Goal: Task Accomplishment & Management: Manage account settings

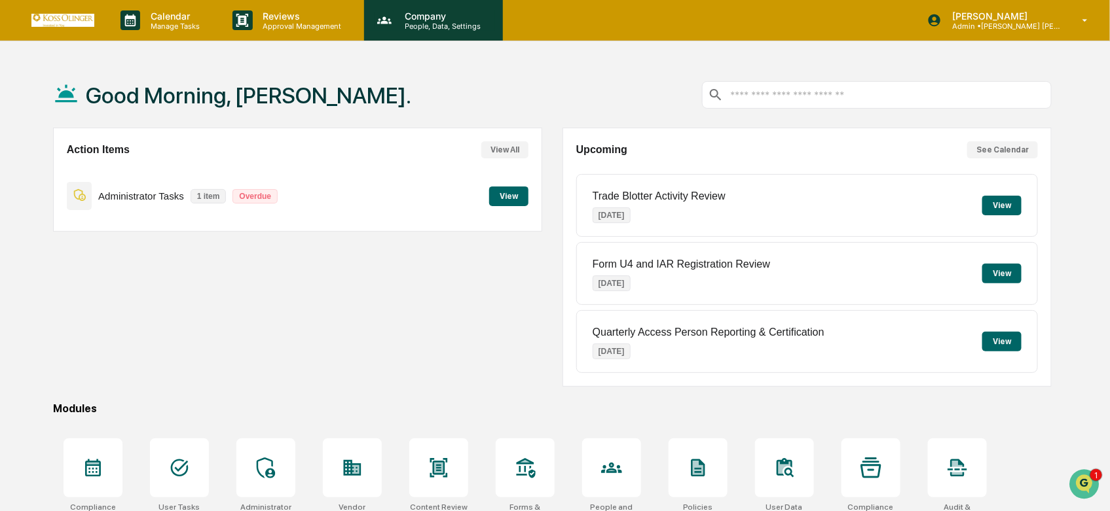
click at [488, 10] on div "Company People, Data, Settings" at bounding box center [432, 20] width 126 height 20
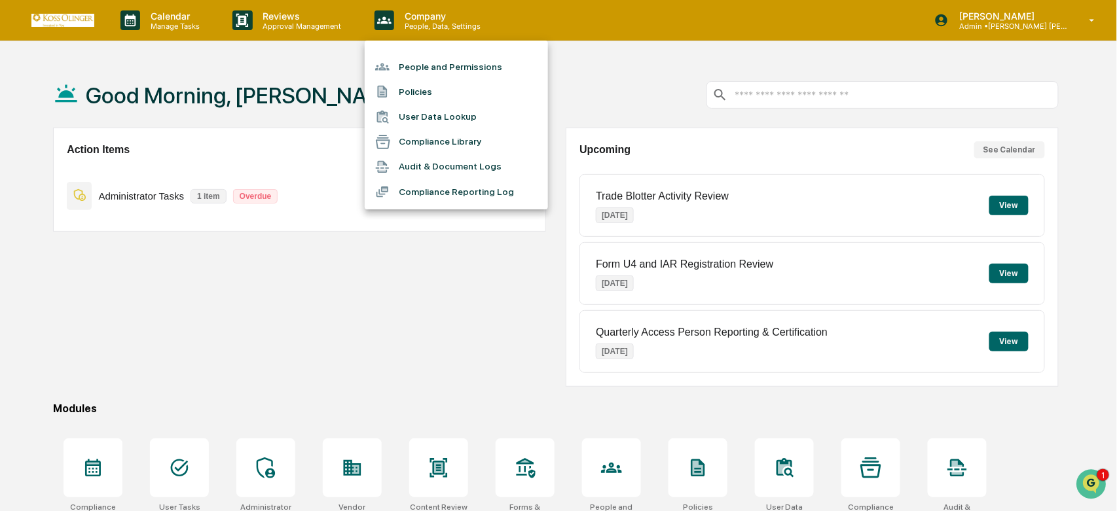
click at [437, 69] on li "People and Permissions" at bounding box center [456, 66] width 183 height 25
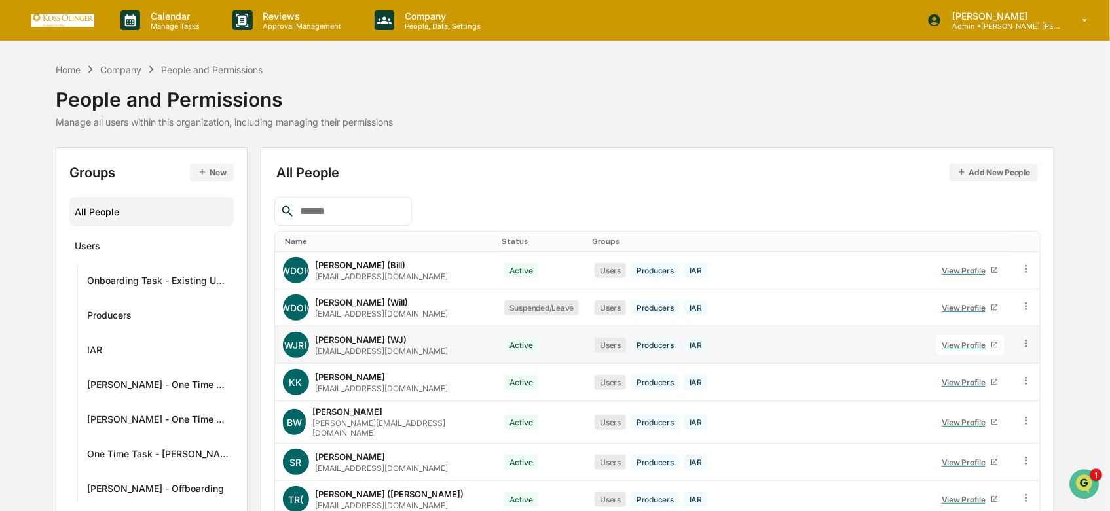
scroll to position [173, 0]
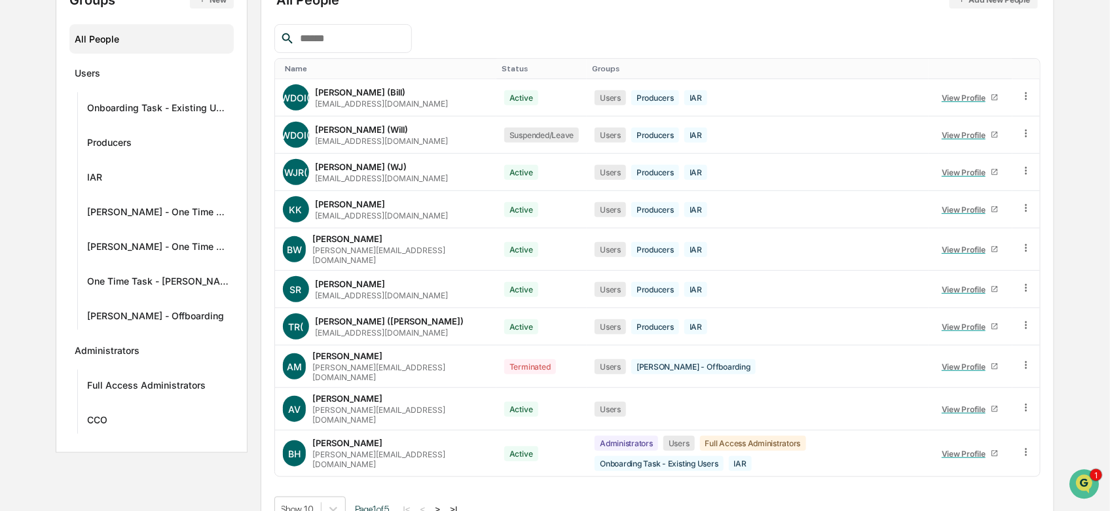
click at [443, 504] on button ">" at bounding box center [437, 509] width 13 height 11
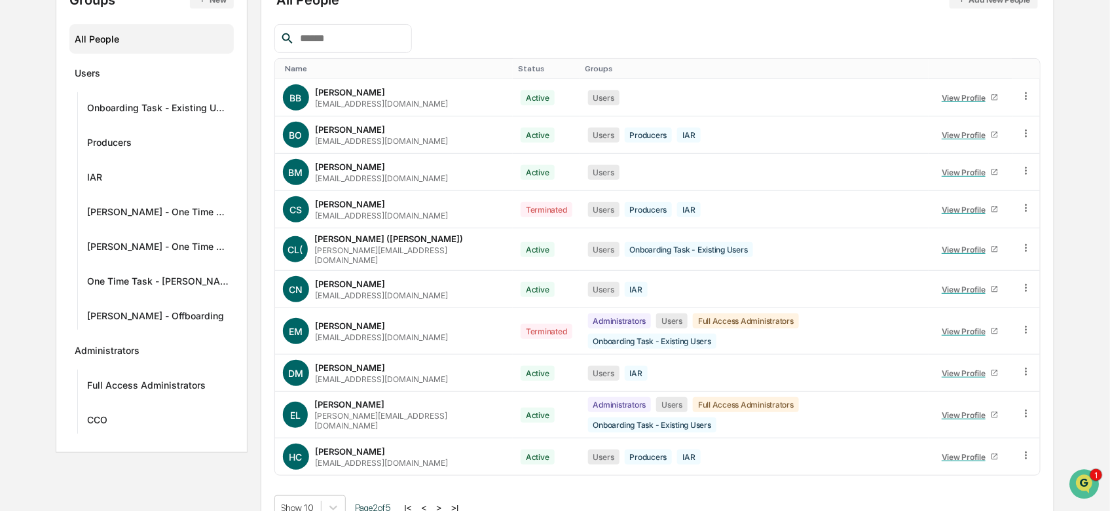
click at [443, 503] on button ">" at bounding box center [439, 508] width 13 height 11
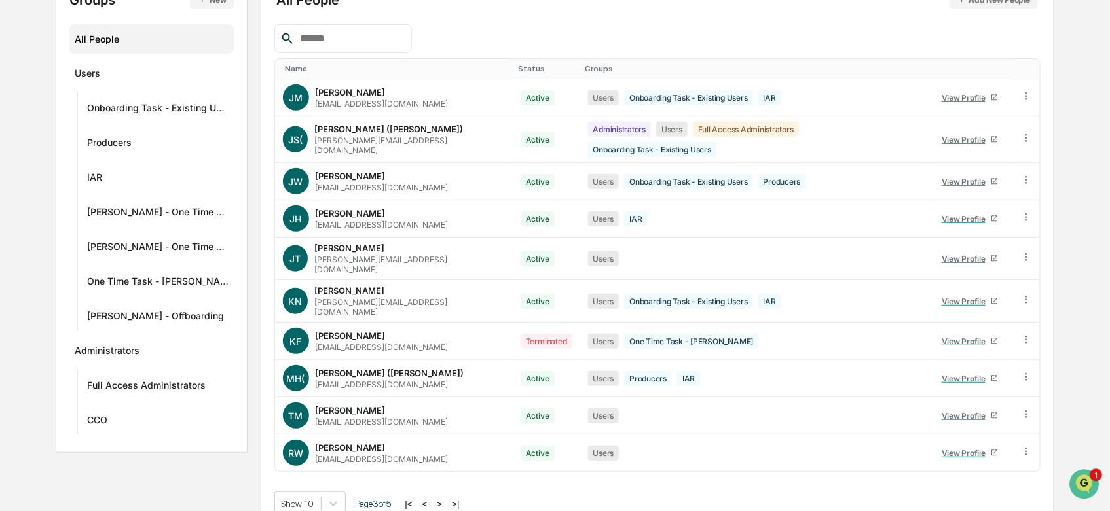
click at [443, 499] on button ">" at bounding box center [439, 504] width 13 height 11
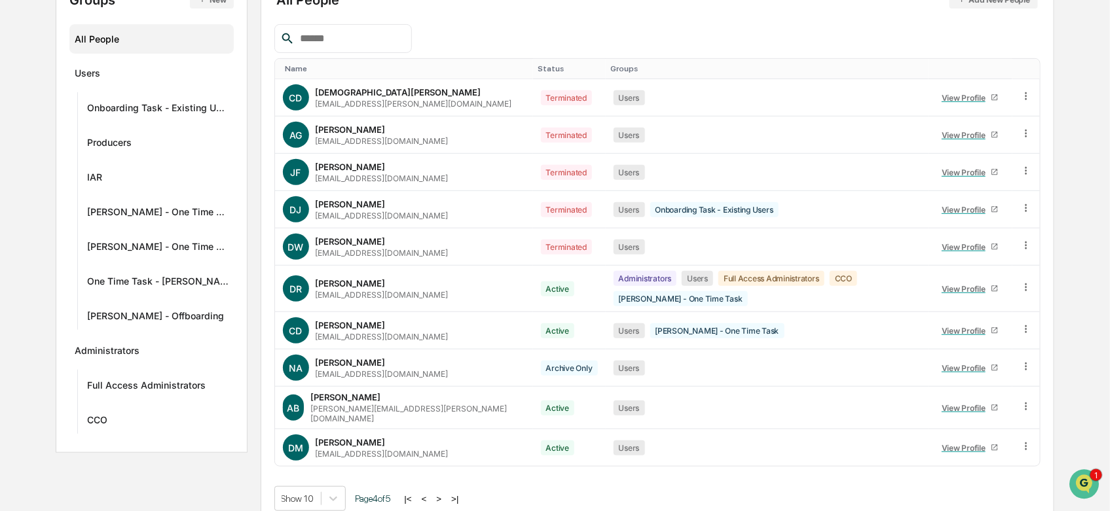
click at [443, 494] on button ">" at bounding box center [439, 499] width 13 height 11
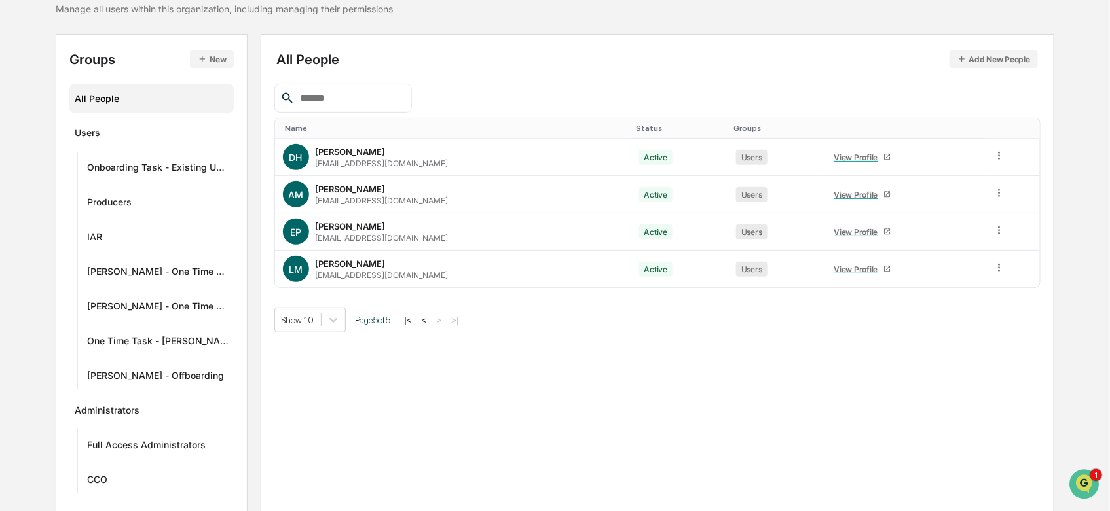
click at [426, 323] on button "<" at bounding box center [424, 320] width 13 height 11
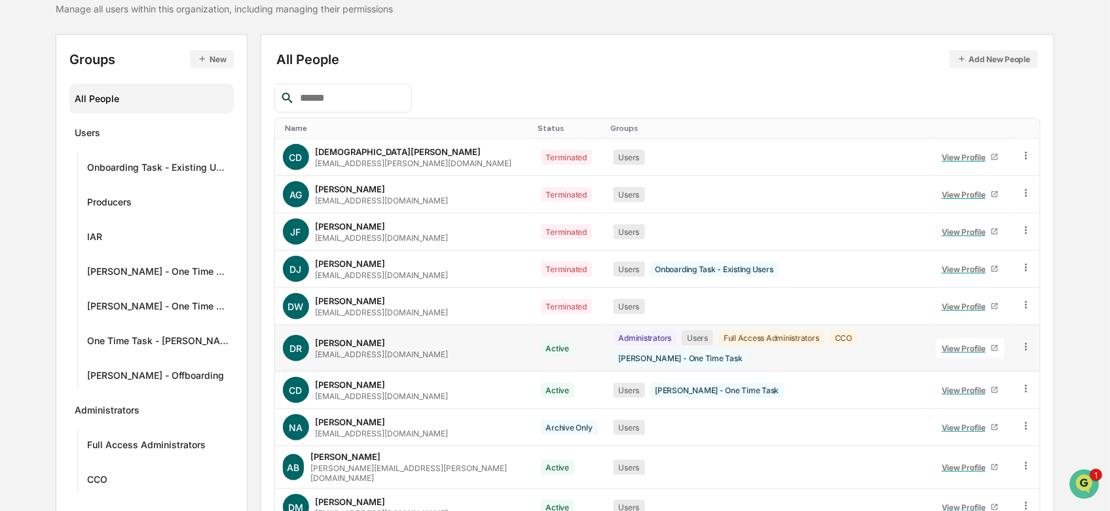
scroll to position [173, 0]
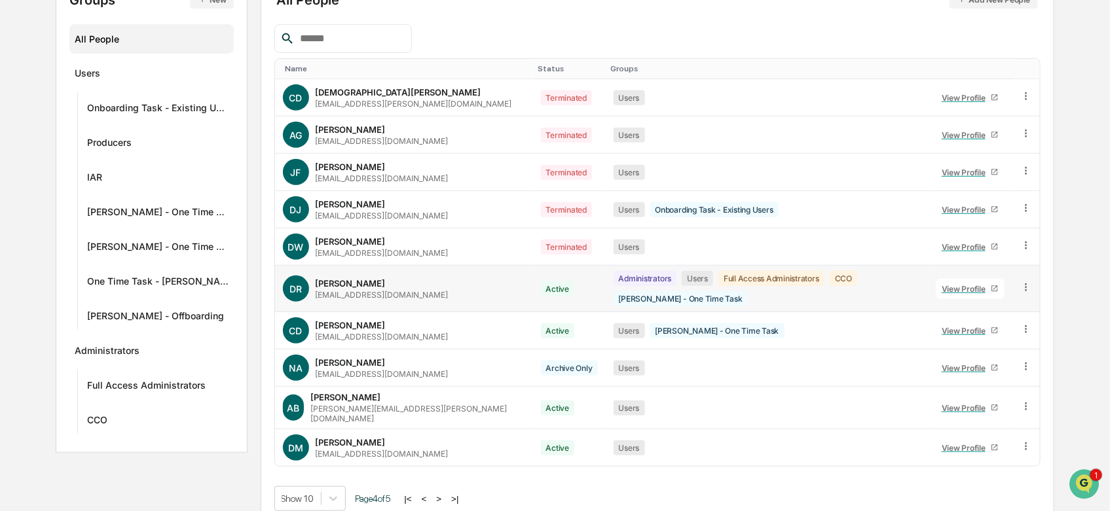
click at [1023, 288] on icon at bounding box center [1026, 288] width 12 height 12
click at [1008, 339] on div "Change Status" at bounding box center [965, 335] width 134 height 26
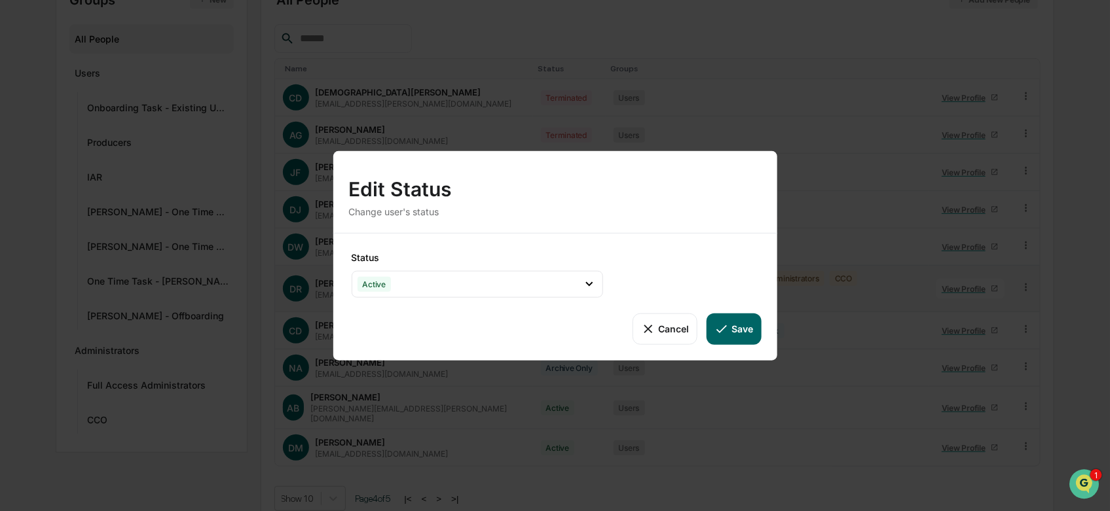
click at [477, 267] on div "Status Active Active Archive Only Suspended/Leave Terminated Pending Activation" at bounding box center [477, 274] width 257 height 51
click at [489, 278] on div "Active" at bounding box center [477, 283] width 251 height 27
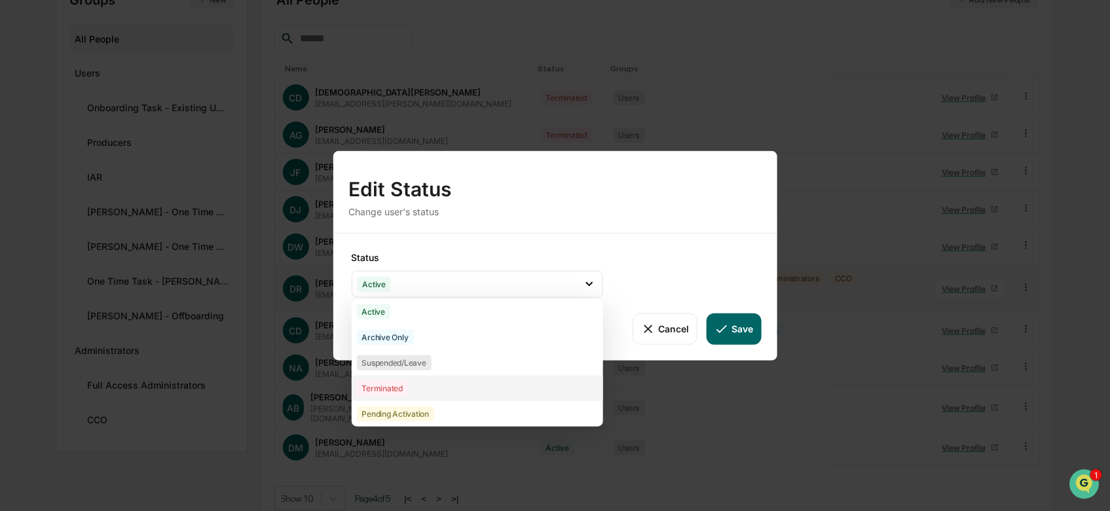
click at [459, 382] on div "Terminated" at bounding box center [477, 388] width 251 height 26
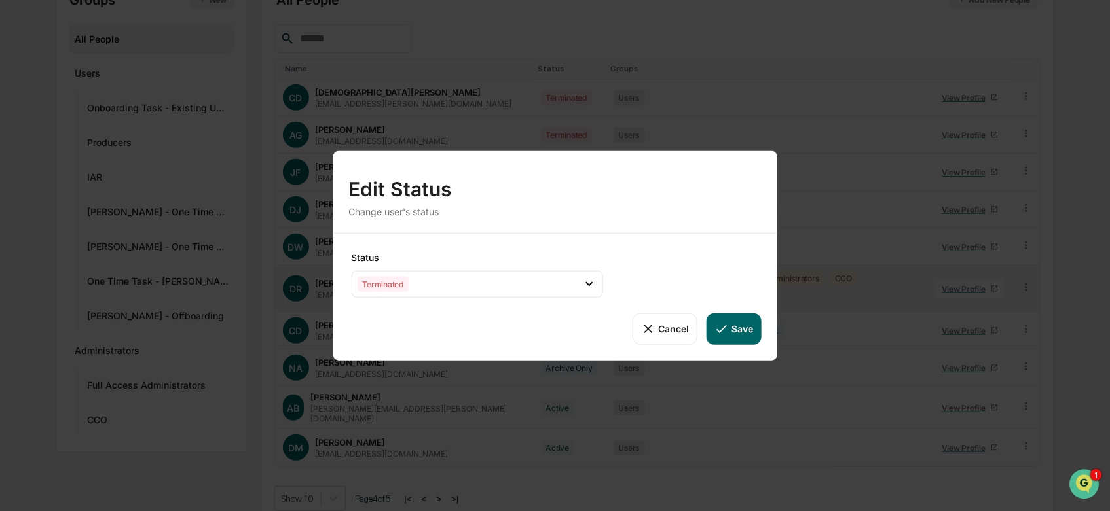
click at [737, 329] on button "Save" at bounding box center [733, 328] width 54 height 31
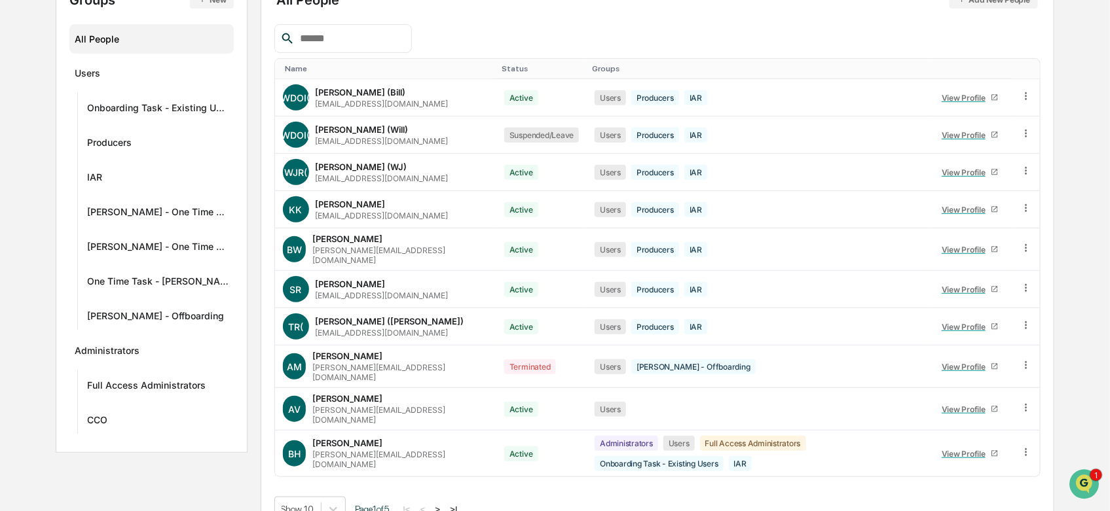
click at [359, 38] on input "text" at bounding box center [350, 38] width 111 height 17
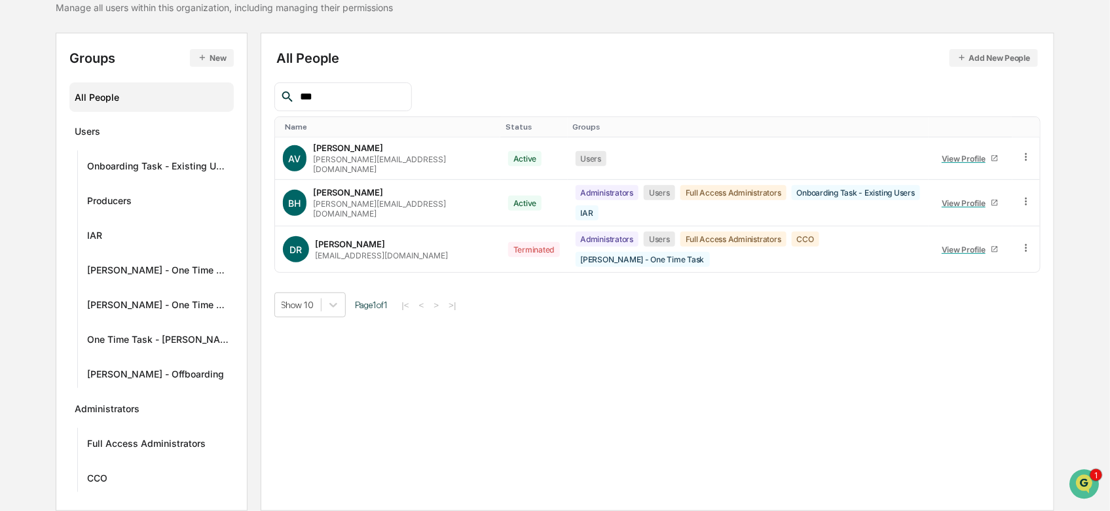
scroll to position [113, 0]
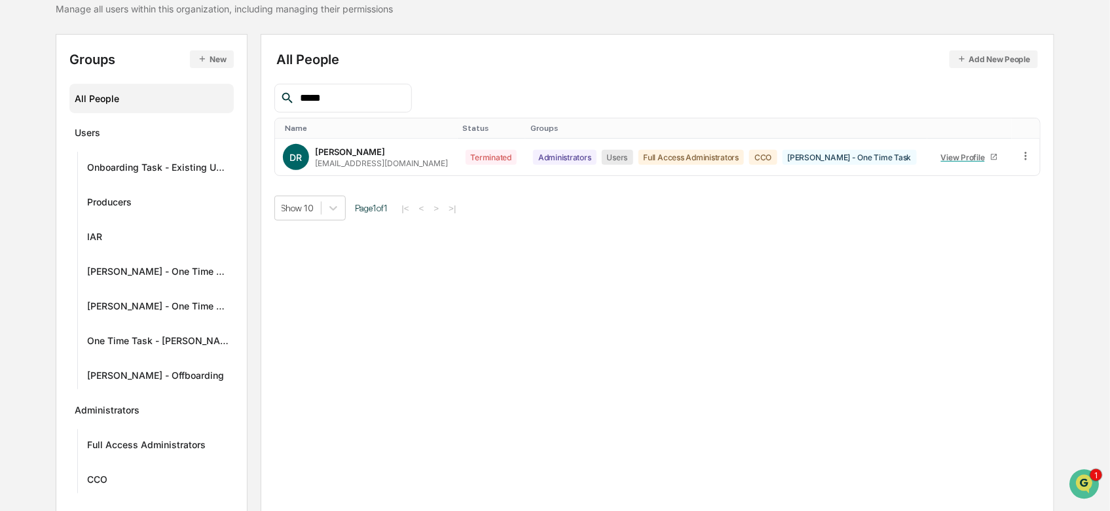
click at [525, 299] on div "All People Add New People ***** Name Status Groups DR Donna Rittershausen donna…" at bounding box center [658, 273] width 794 height 479
click at [990, 65] on button "Add New People" at bounding box center [993, 59] width 89 height 18
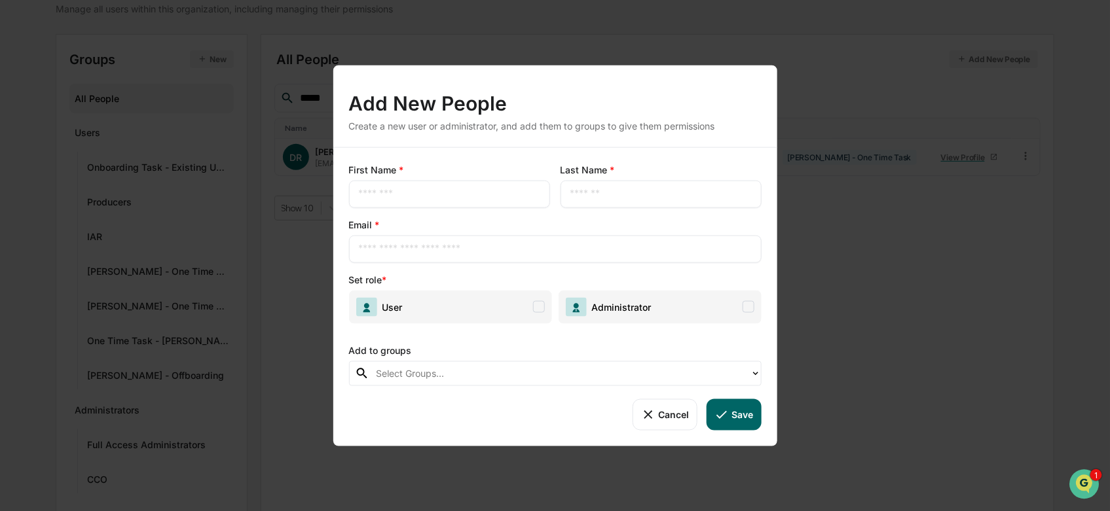
click at [913, 290] on div "Add New People Create a new user or administrator, and add them to groups to gi…" at bounding box center [555, 255] width 1110 height 511
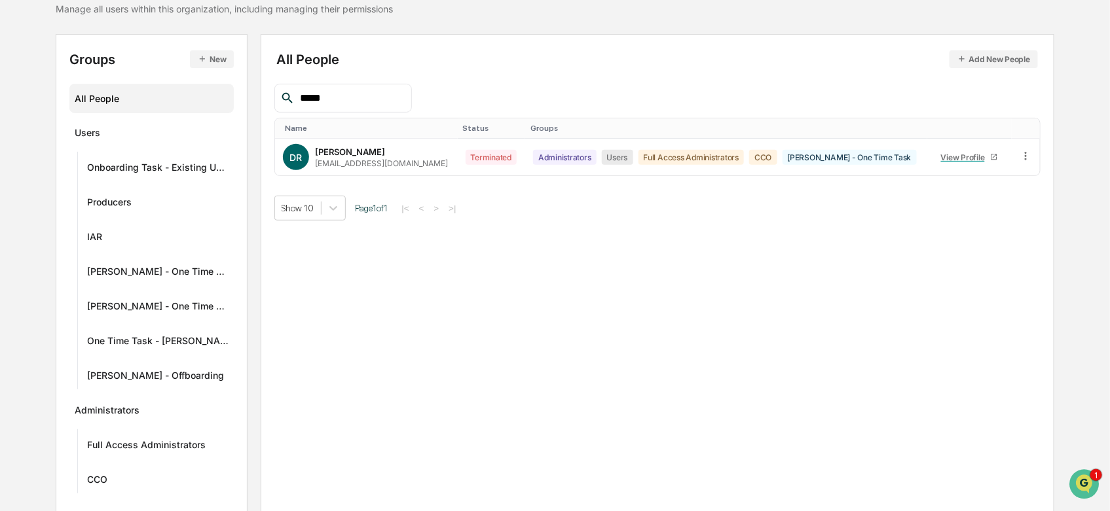
click at [331, 100] on input "*****" at bounding box center [350, 98] width 111 height 17
type input "*"
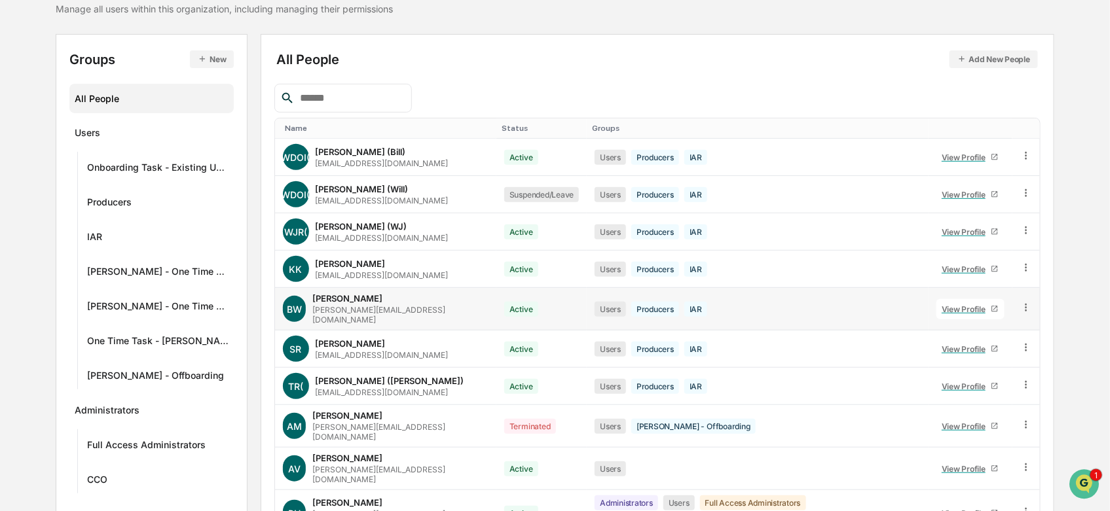
click at [344, 302] on div "Brian Watson" at bounding box center [347, 298] width 70 height 10
click at [949, 308] on div "View Profile" at bounding box center [965, 309] width 49 height 10
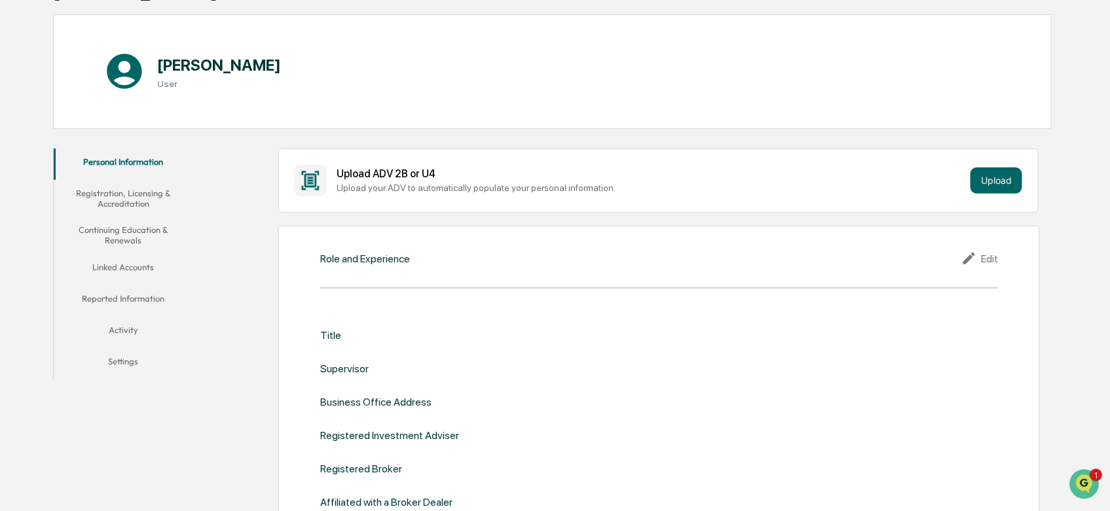
scroll to position [259, 0]
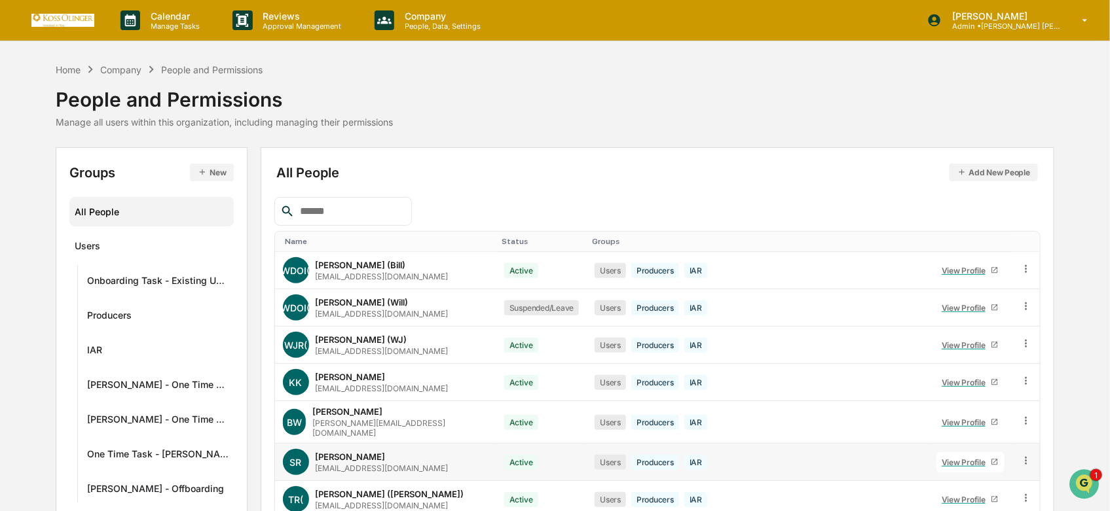
scroll to position [73, 0]
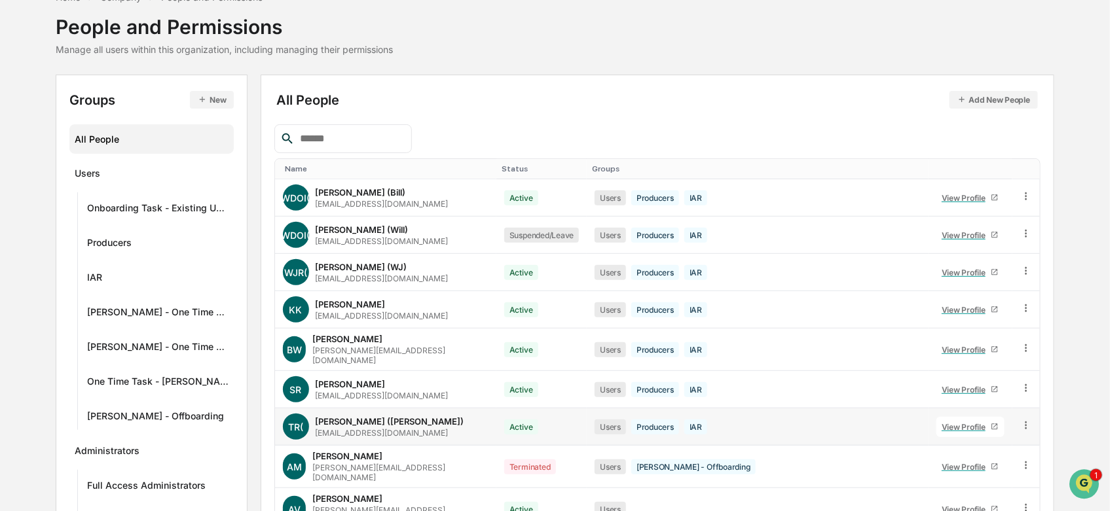
click at [1027, 422] on icon at bounding box center [1026, 426] width 12 height 12
click at [1015, 502] on div "Change Name/Email" at bounding box center [965, 499] width 134 height 26
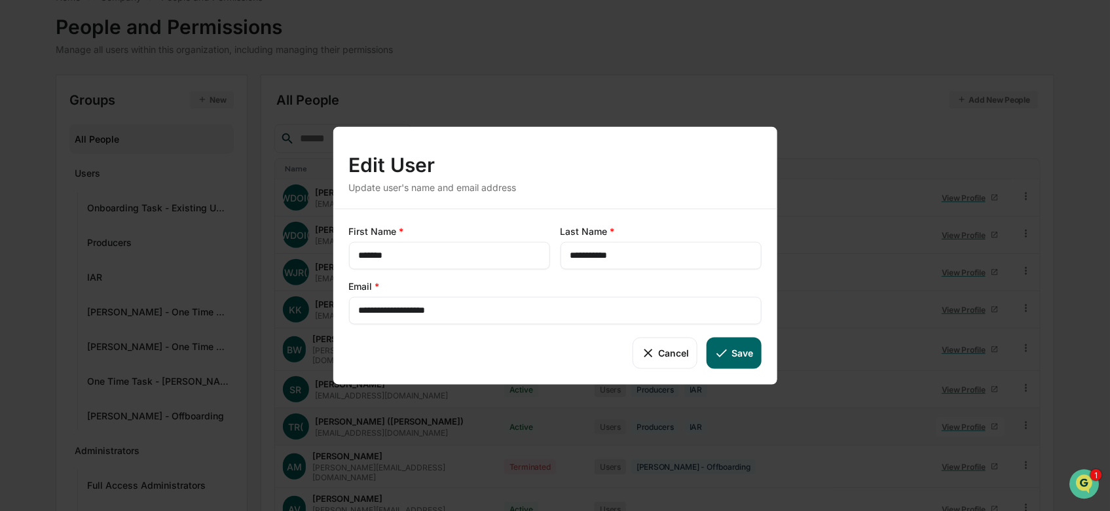
click at [668, 355] on button "Cancel" at bounding box center [664, 352] width 65 height 31
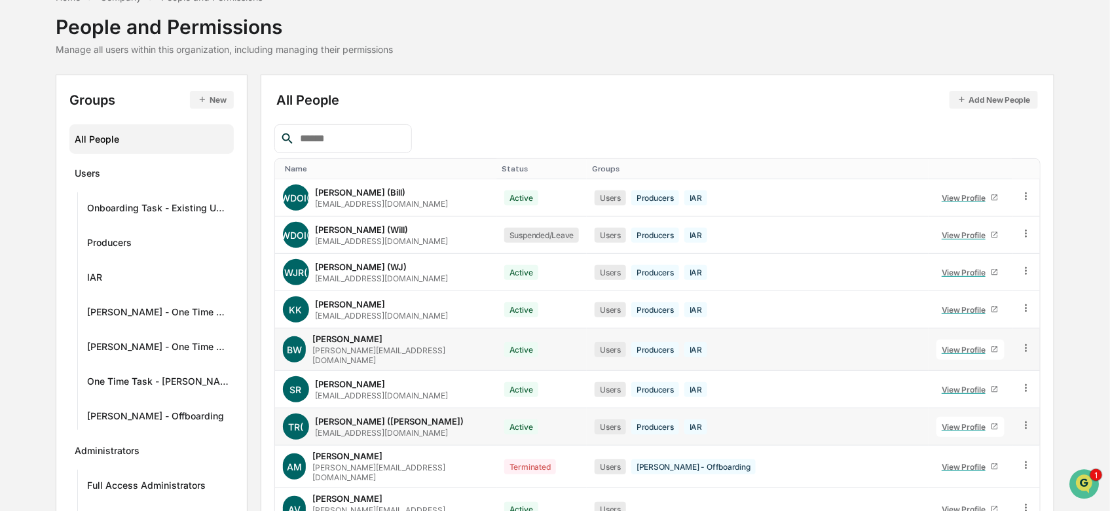
scroll to position [0, 0]
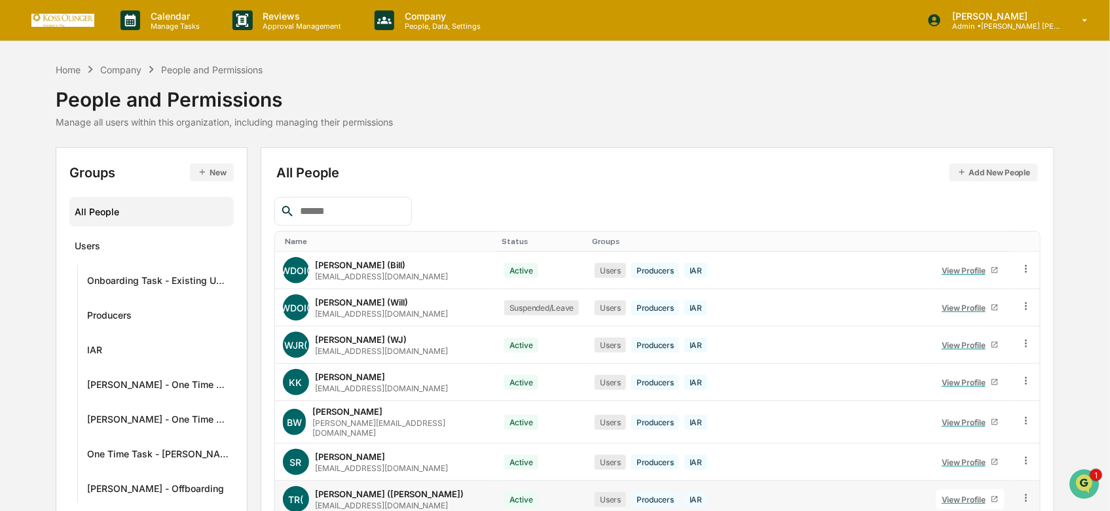
click at [956, 177] on button "Add New People" at bounding box center [993, 173] width 89 height 18
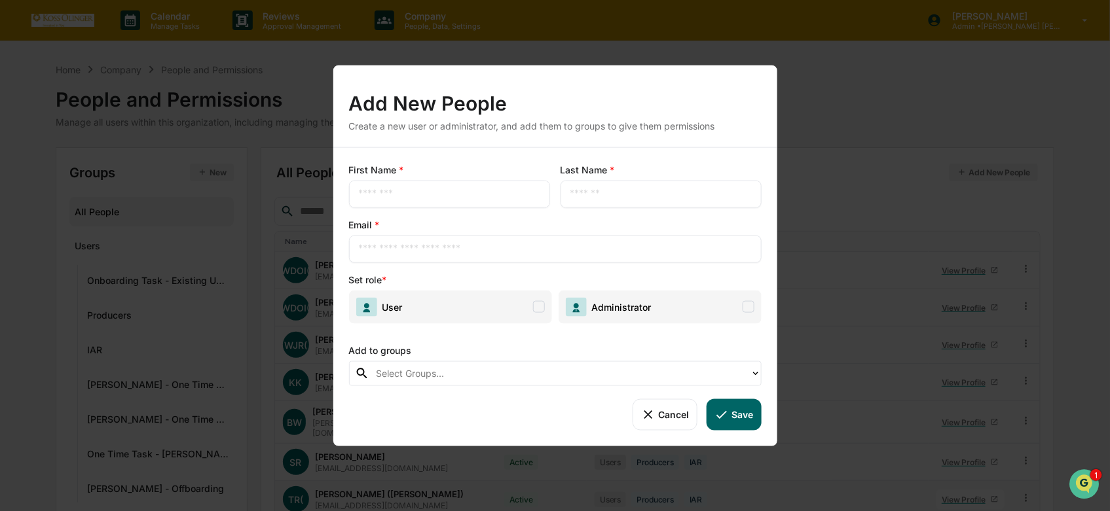
click at [455, 203] on div "​" at bounding box center [449, 193] width 201 height 27
click at [446, 194] on input "text" at bounding box center [449, 193] width 181 height 13
type input "***"
click at [597, 200] on input "text" at bounding box center [660, 193] width 181 height 13
type input "*******"
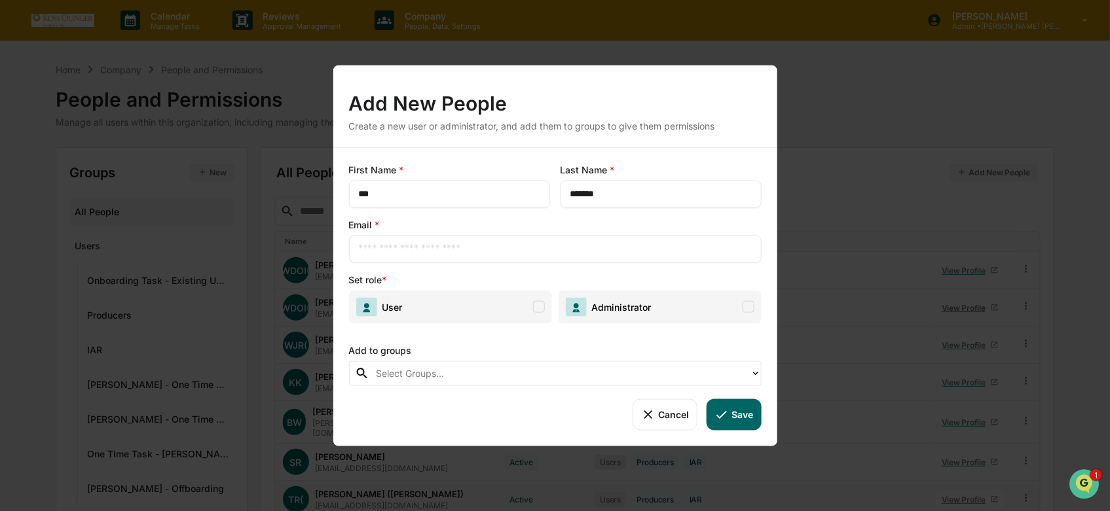
click at [492, 244] on input "text" at bounding box center [555, 248] width 393 height 13
paste input "**********"
drag, startPoint x: 437, startPoint y: 255, endPoint x: 259, endPoint y: 229, distance: 180.0
click at [259, 229] on div "**********" at bounding box center [555, 255] width 1110 height 511
click at [361, 246] on input "**********" at bounding box center [555, 248] width 393 height 13
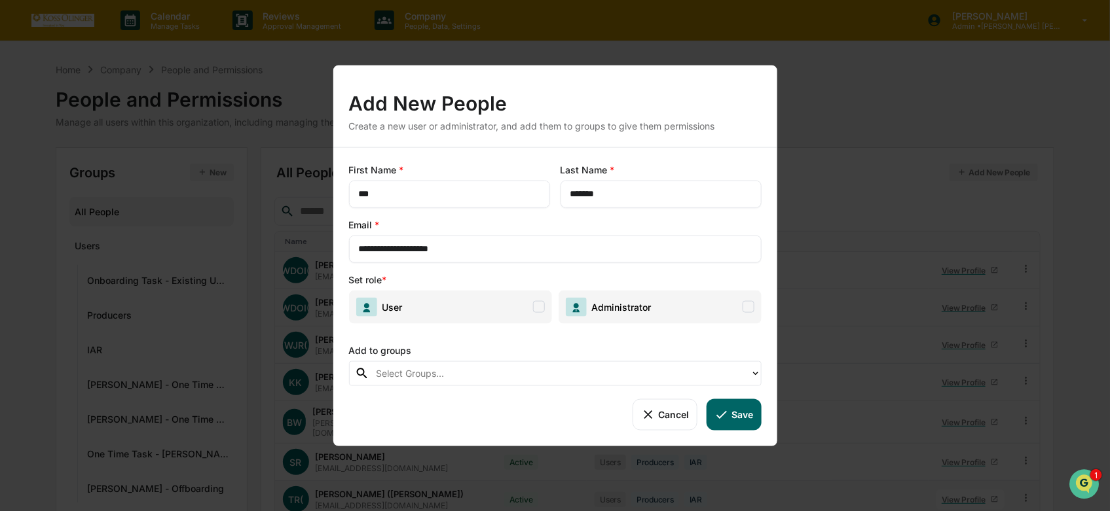
click at [526, 252] on input "**********" at bounding box center [555, 248] width 393 height 13
type input "**********"
click at [615, 312] on span "Administrator" at bounding box center [619, 306] width 65 height 11
click at [537, 389] on div "**********" at bounding box center [555, 296] width 444 height 299
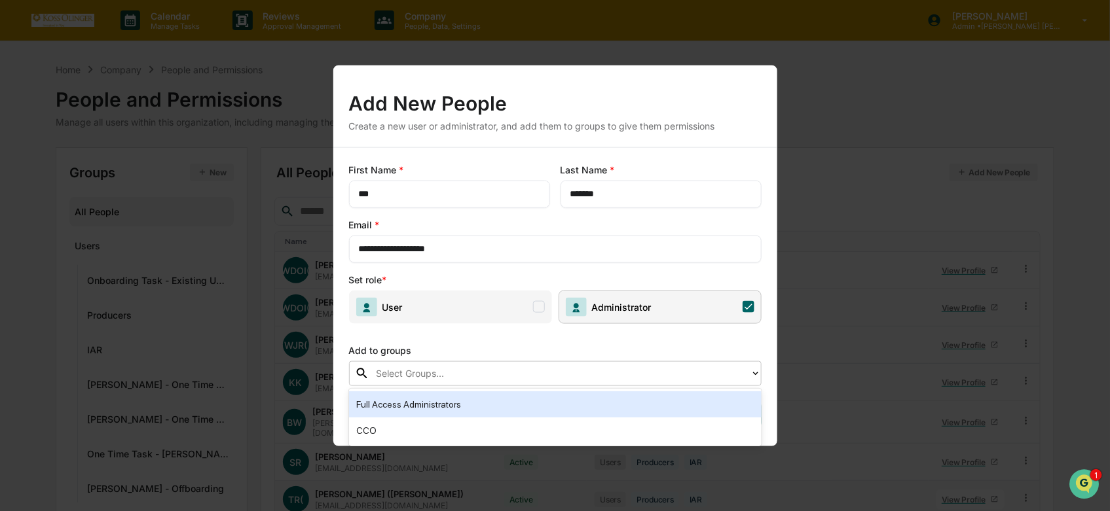
click at [528, 381] on div at bounding box center [560, 373] width 368 height 15
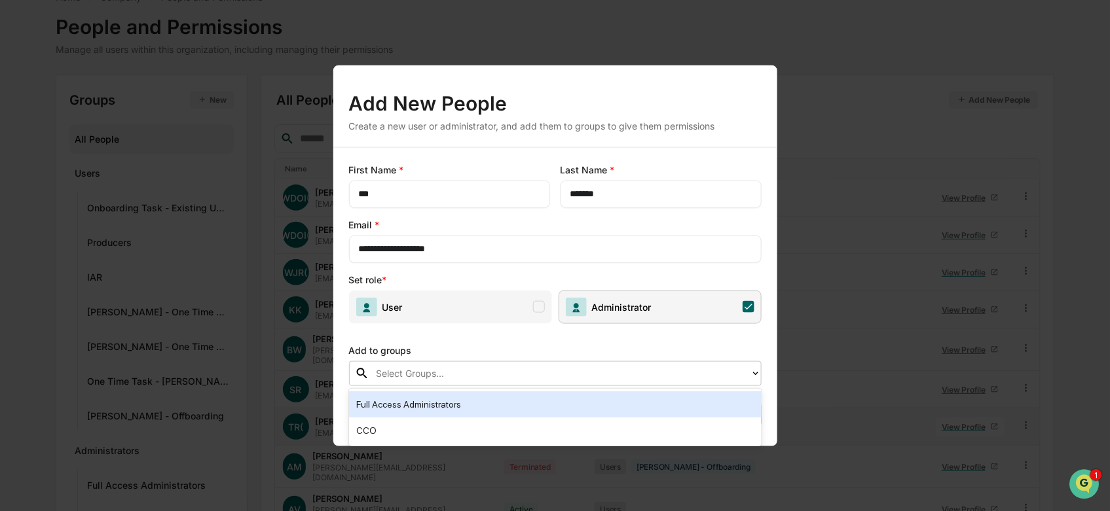
click at [481, 403] on div "Full Access Administrators" at bounding box center [555, 405] width 397 height 16
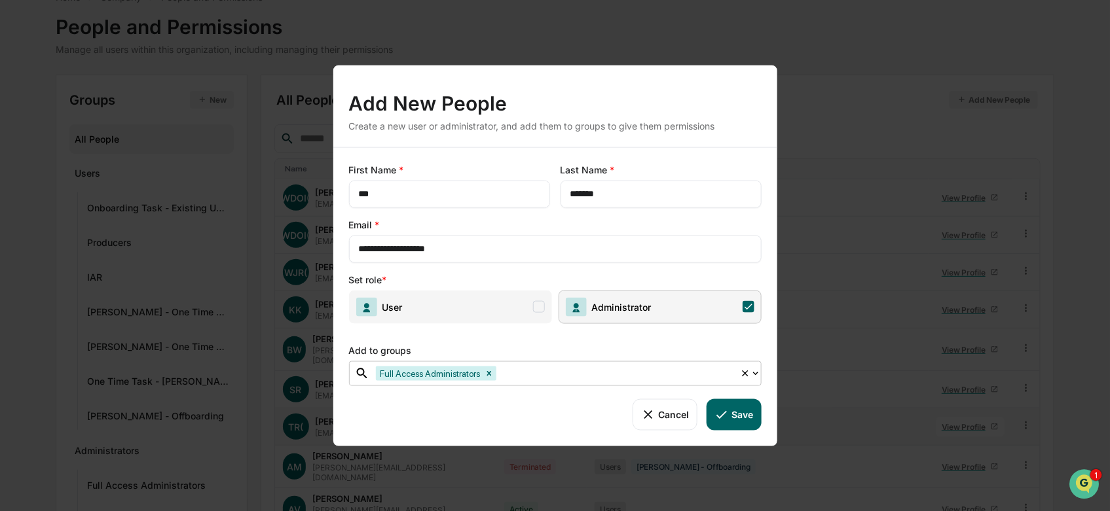
click at [551, 383] on div "Full Access Administrators" at bounding box center [554, 373] width 371 height 20
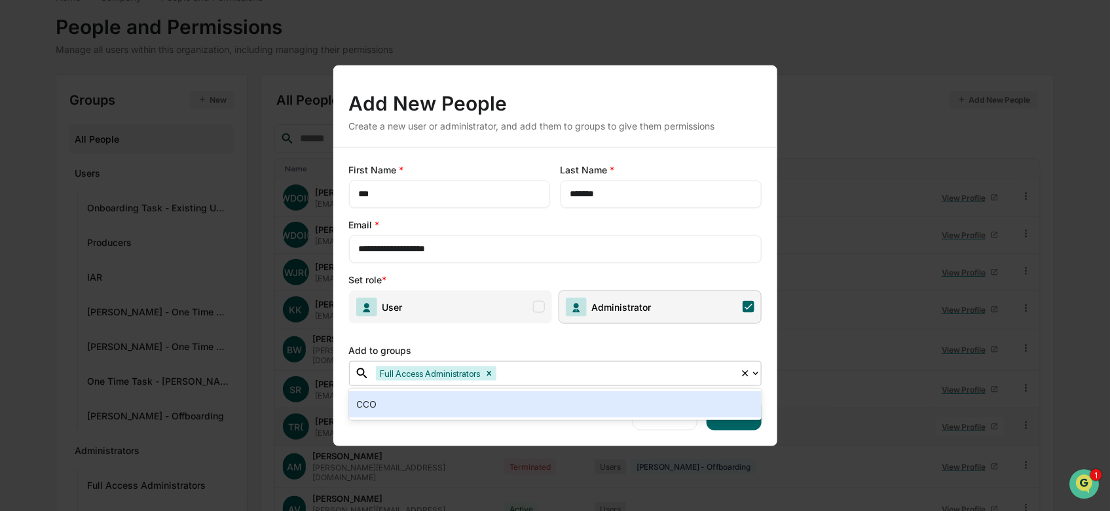
click at [532, 368] on div at bounding box center [616, 373] width 234 height 15
click at [495, 407] on div "CCO" at bounding box center [555, 405] width 397 height 16
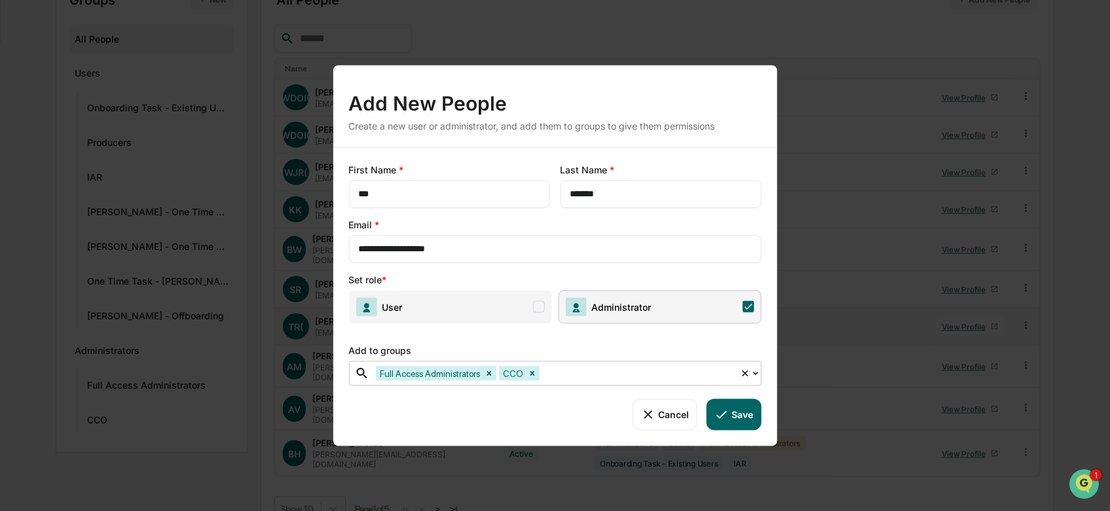
scroll to position [0, 0]
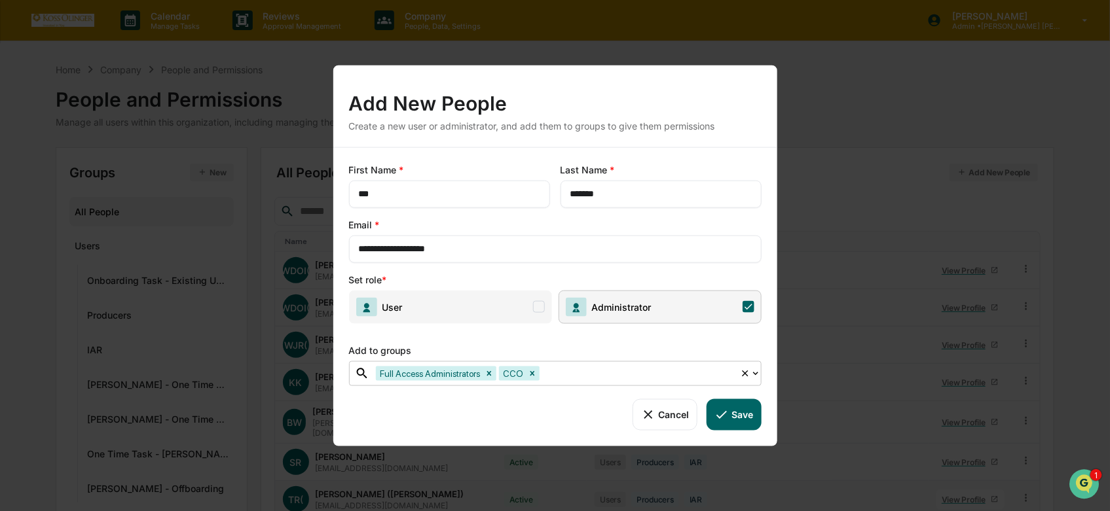
click at [744, 414] on button "Save" at bounding box center [733, 414] width 54 height 31
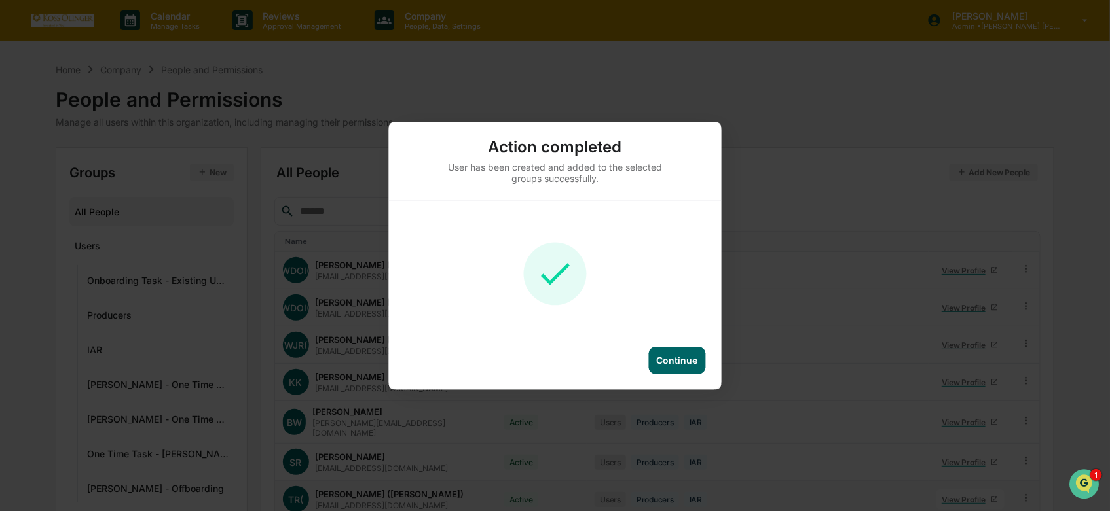
click at [693, 342] on div "Action completed User has been created and added to the selected groups success…" at bounding box center [554, 256] width 333 height 268
click at [697, 360] on div "Continue" at bounding box center [677, 360] width 41 height 11
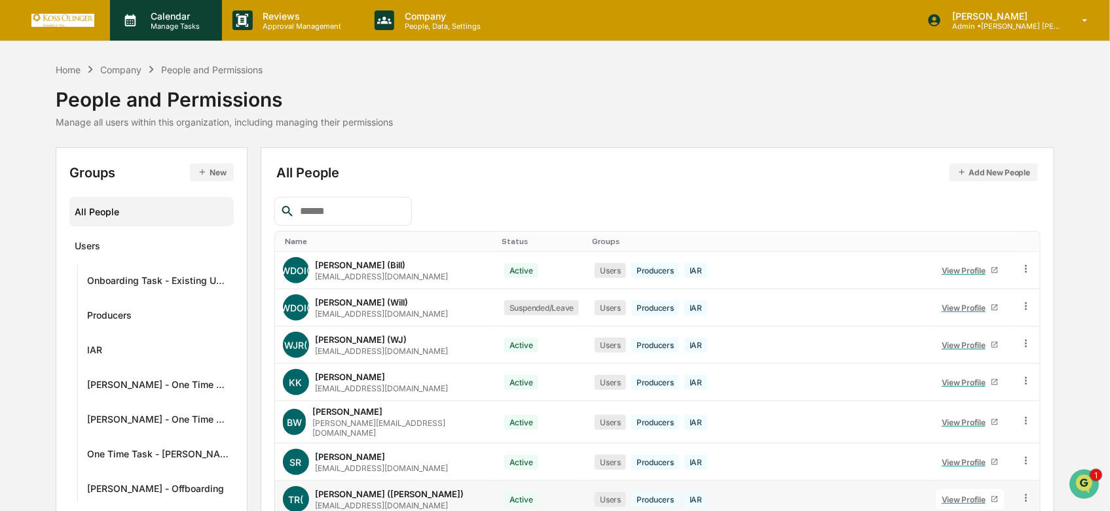
click at [144, 26] on p "Manage Tasks" at bounding box center [173, 26] width 66 height 9
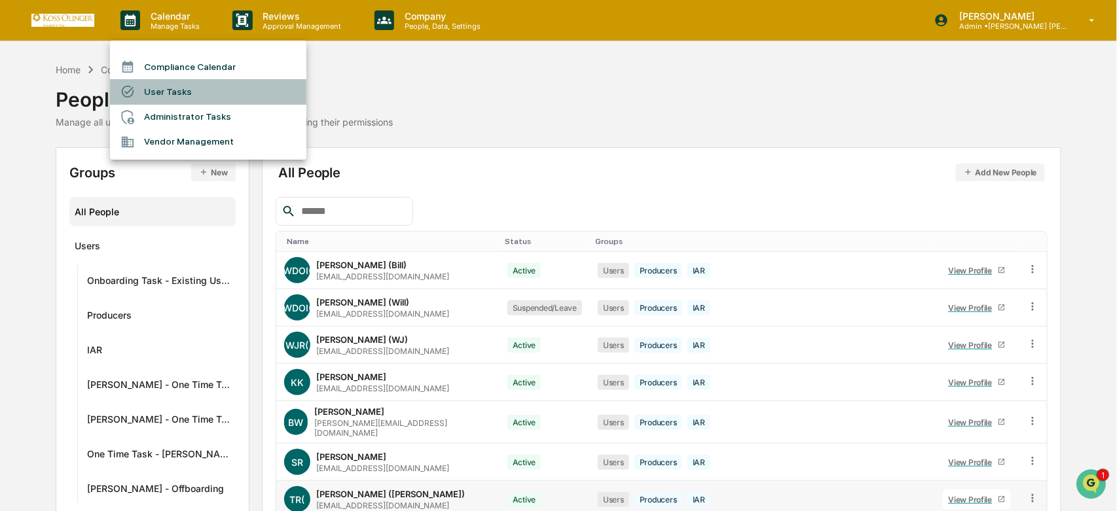
click at [166, 90] on li "User Tasks" at bounding box center [208, 91] width 196 height 25
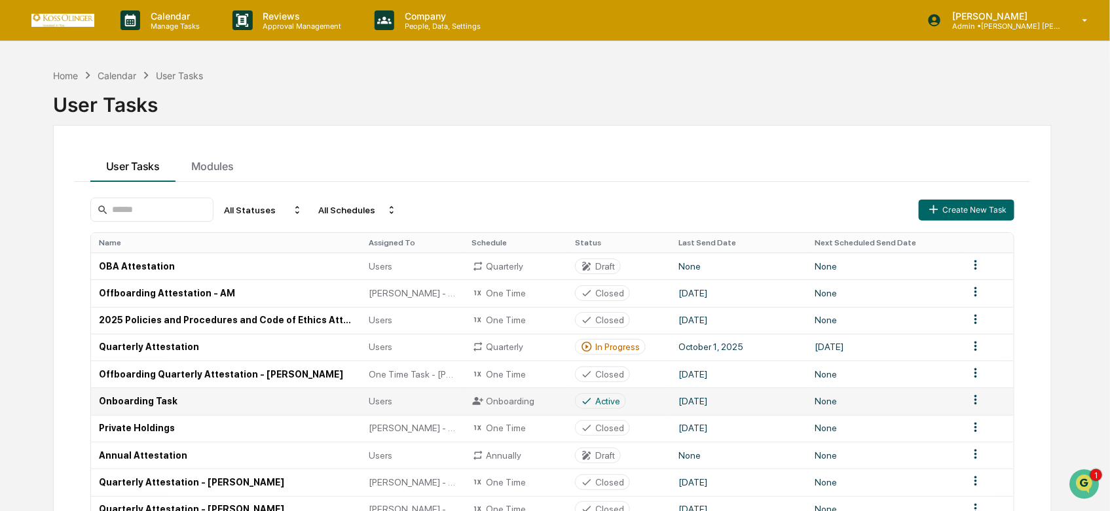
click at [232, 403] on td "Onboarding Task" at bounding box center [226, 401] width 270 height 27
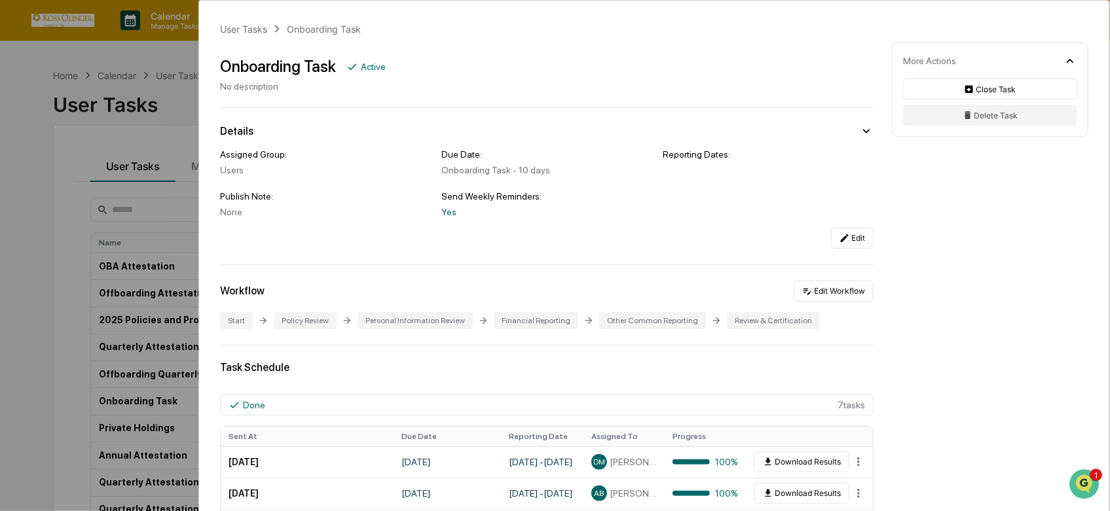
click at [631, 295] on div "Workflow Edit Workflow" at bounding box center [546, 291] width 653 height 21
click at [269, 467] on td "May 8, 2025" at bounding box center [307, 461] width 173 height 31
click at [714, 461] on div "100%" at bounding box center [704, 462] width 65 height 10
click at [856, 465] on html "Calendar Manage Tasks Reviews Approval Management Company People, Data, Setting…" at bounding box center [555, 255] width 1110 height 511
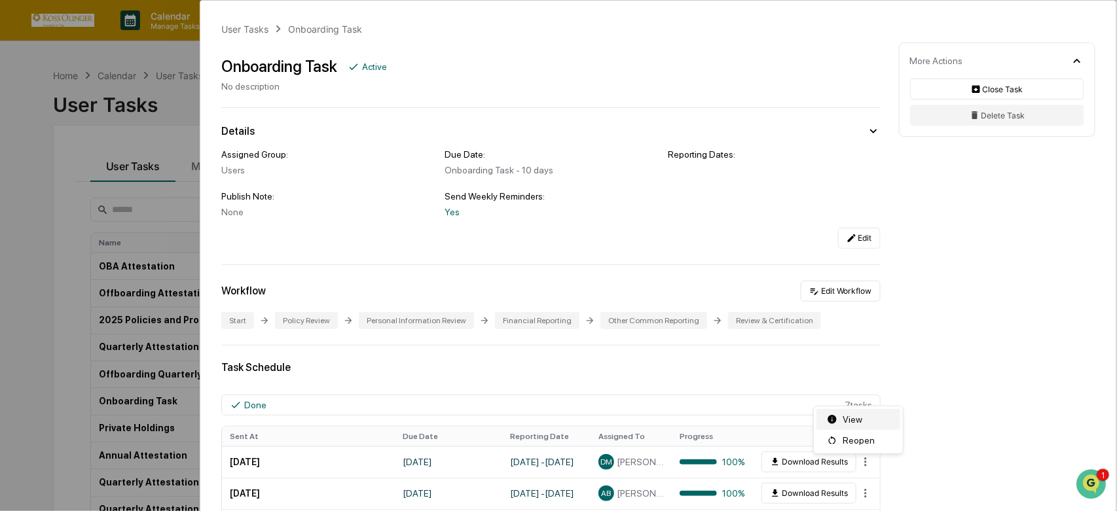
click at [856, 415] on div "View" at bounding box center [858, 419] width 84 height 21
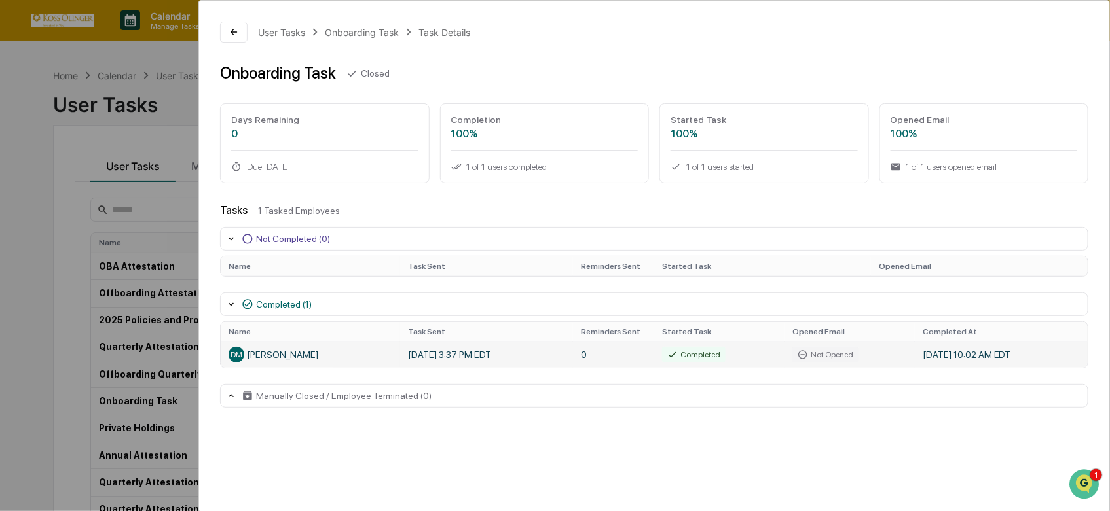
click at [456, 355] on td "May 9, 2025 3:37 PM EDT" at bounding box center [486, 355] width 173 height 26
click at [232, 25] on button at bounding box center [233, 32] width 27 height 21
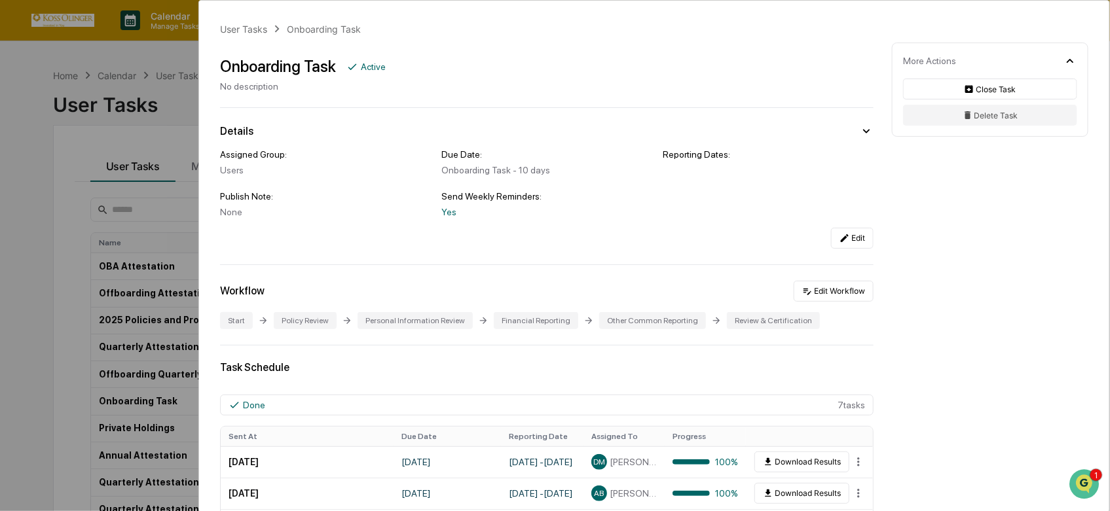
click at [339, 22] on div "User Tasks Onboarding Task" at bounding box center [290, 29] width 141 height 14
click at [695, 154] on div "Reporting Dates:" at bounding box center [768, 154] width 211 height 10
click at [819, 295] on button "Edit Workflow" at bounding box center [833, 291] width 80 height 21
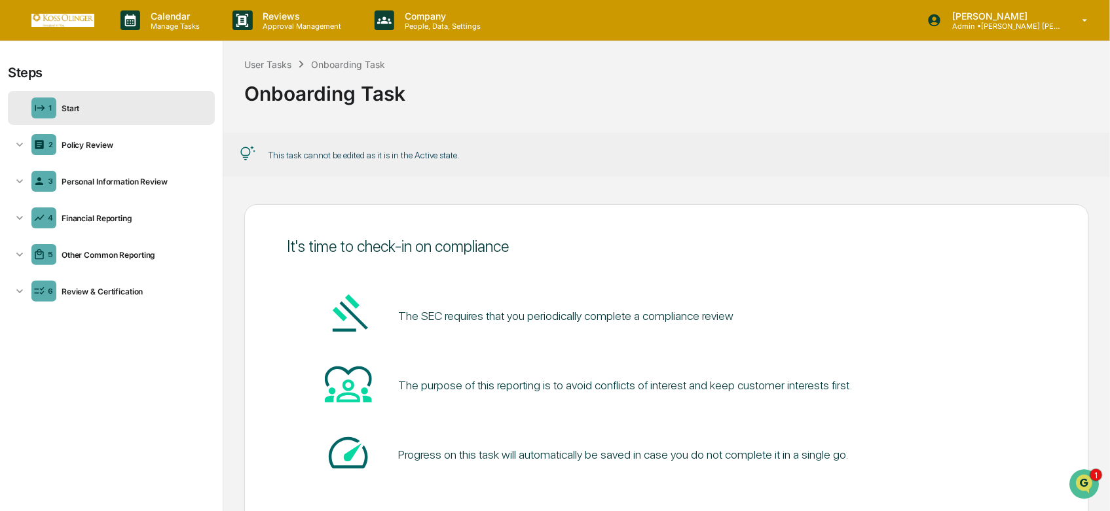
scroll to position [93, 0]
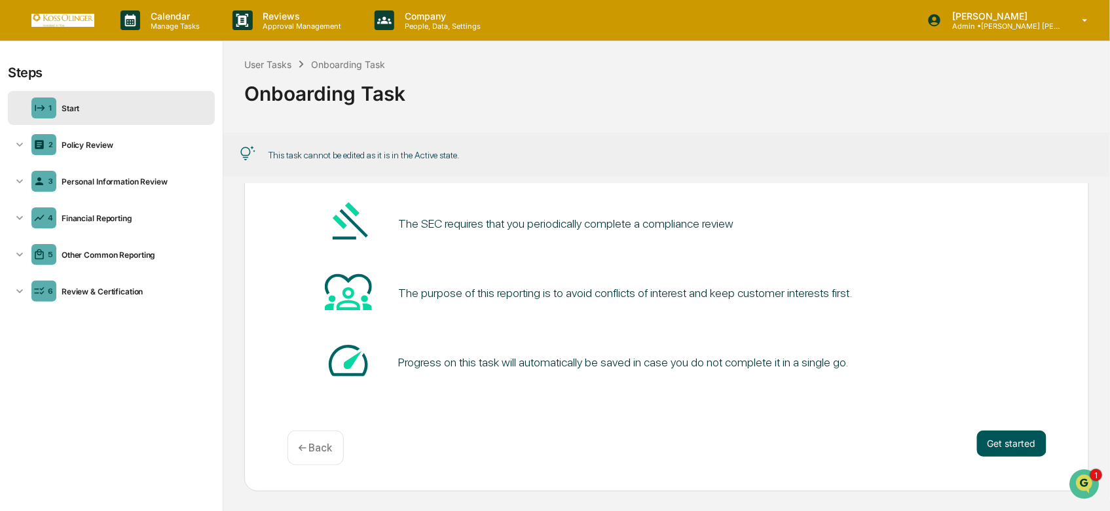
click at [996, 439] on button "Get started" at bounding box center [1011, 444] width 69 height 26
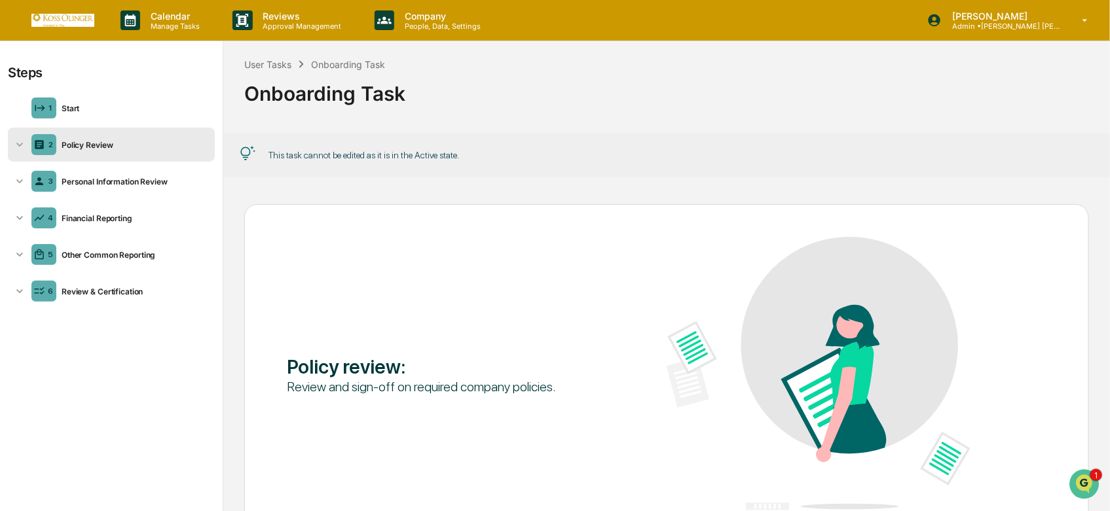
scroll to position [95, 0]
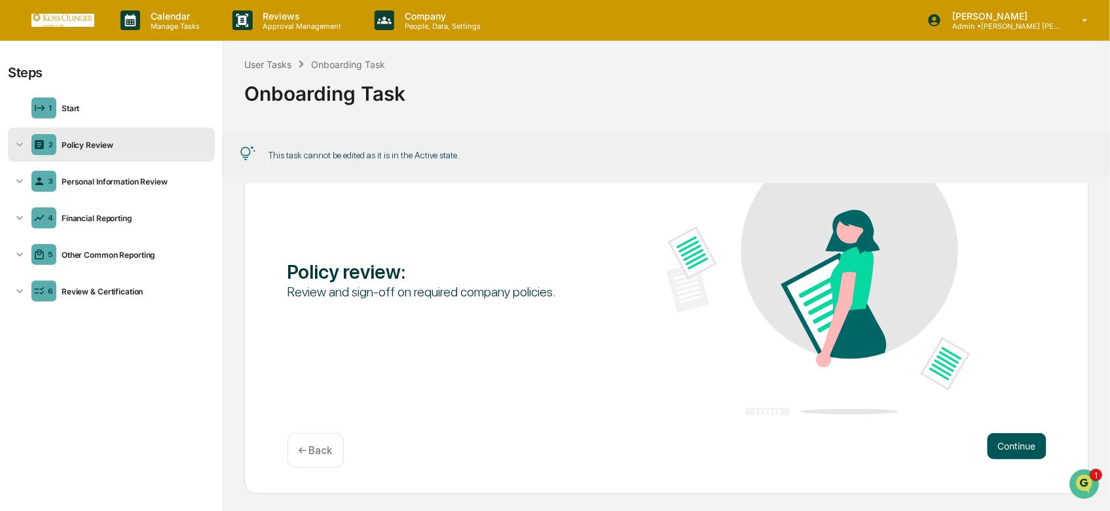
click at [1003, 455] on button "Continue" at bounding box center [1016, 446] width 59 height 26
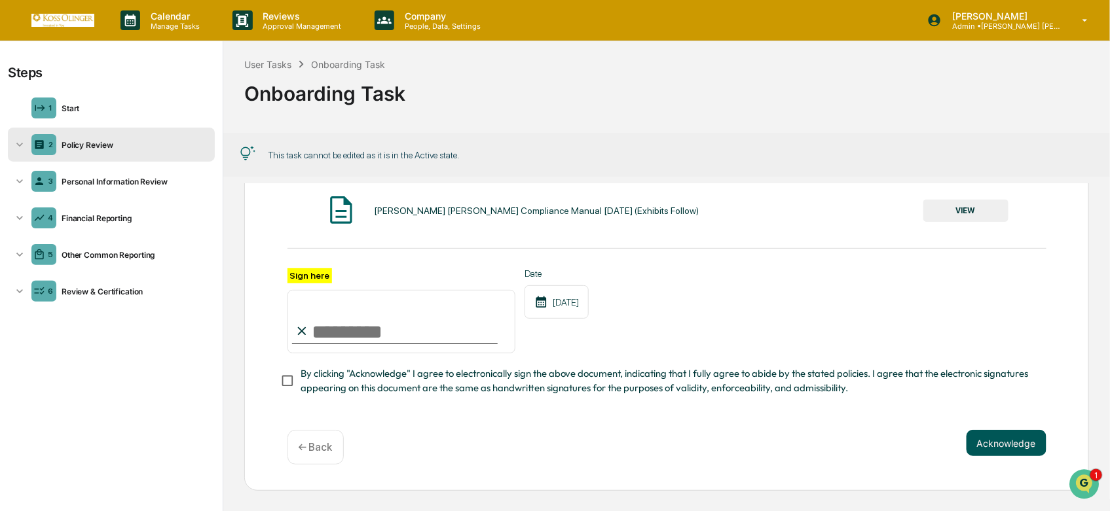
scroll to position [1, 0]
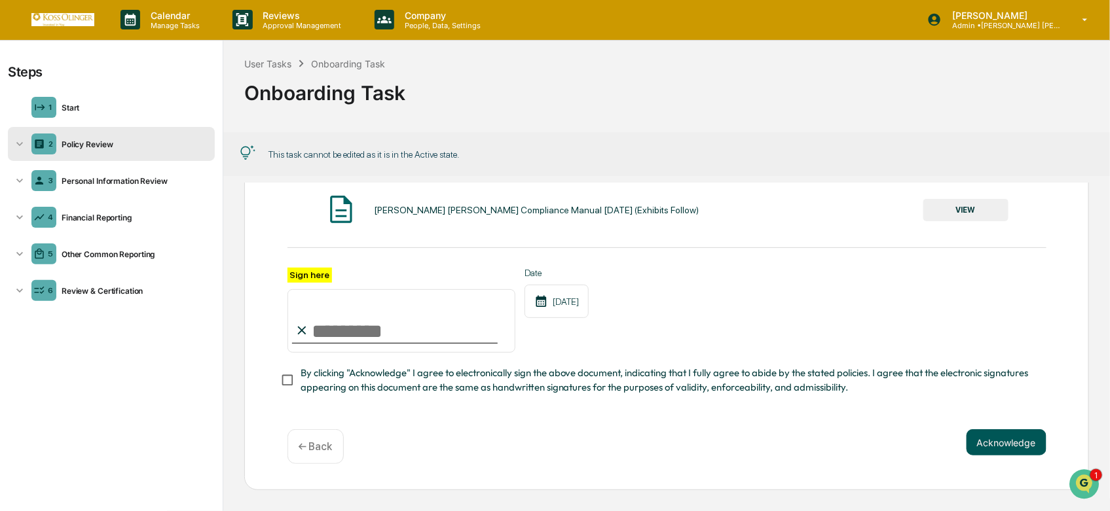
click at [1004, 441] on button "Acknowledge" at bounding box center [1006, 442] width 80 height 26
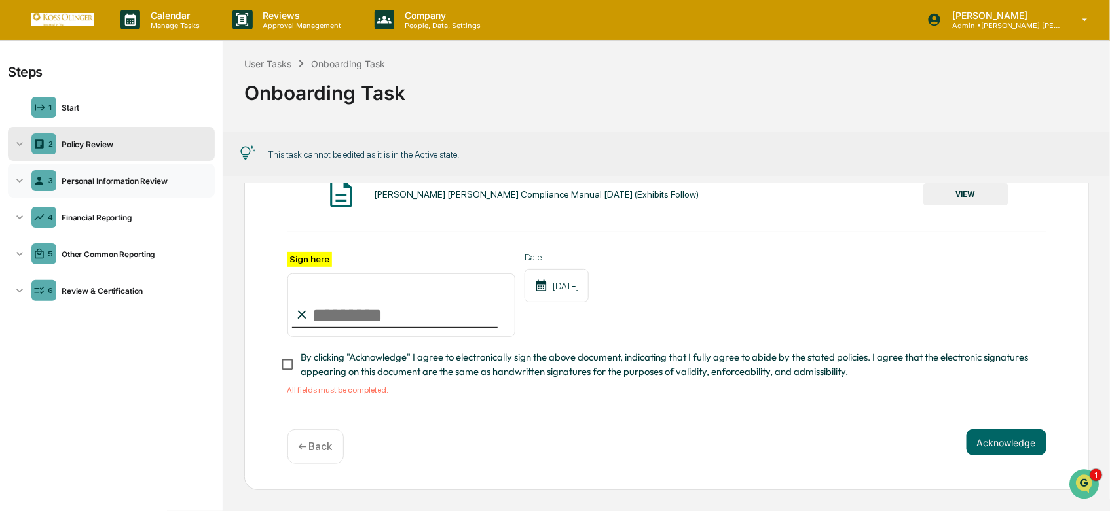
click at [130, 179] on div "Personal Information Review" at bounding box center [132, 181] width 153 height 10
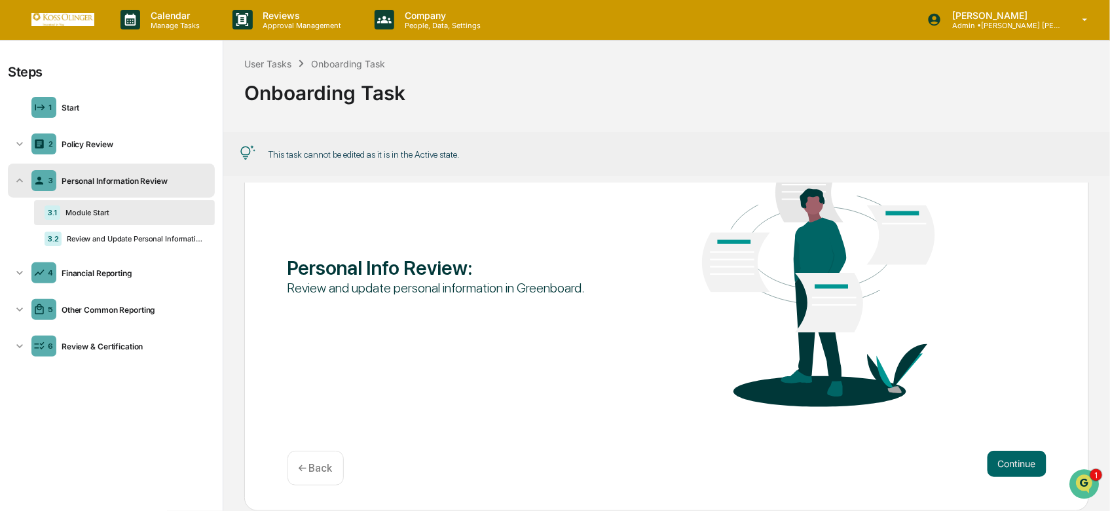
scroll to position [0, 0]
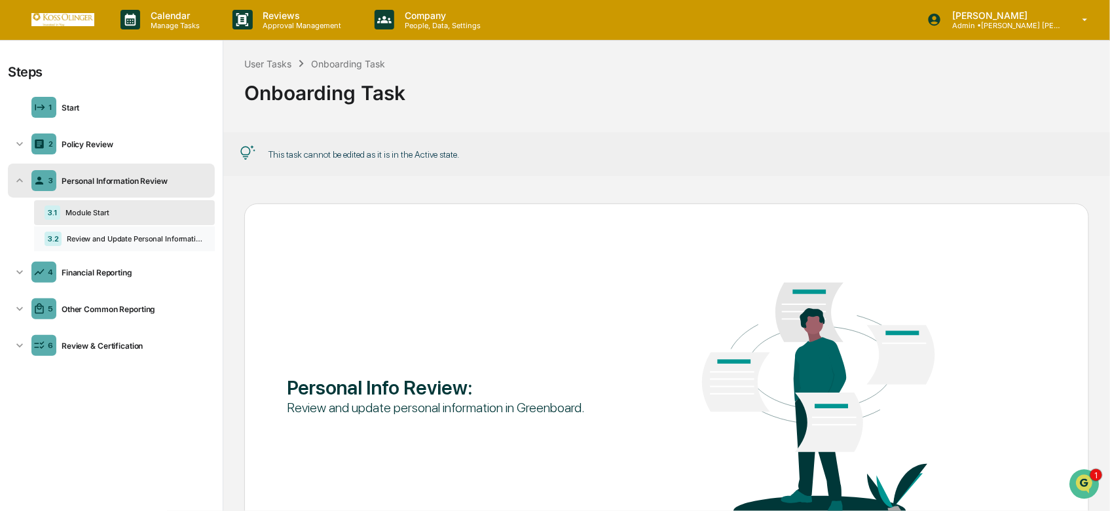
click at [154, 240] on div "Review and Update Personal Information" at bounding box center [133, 238] width 143 height 9
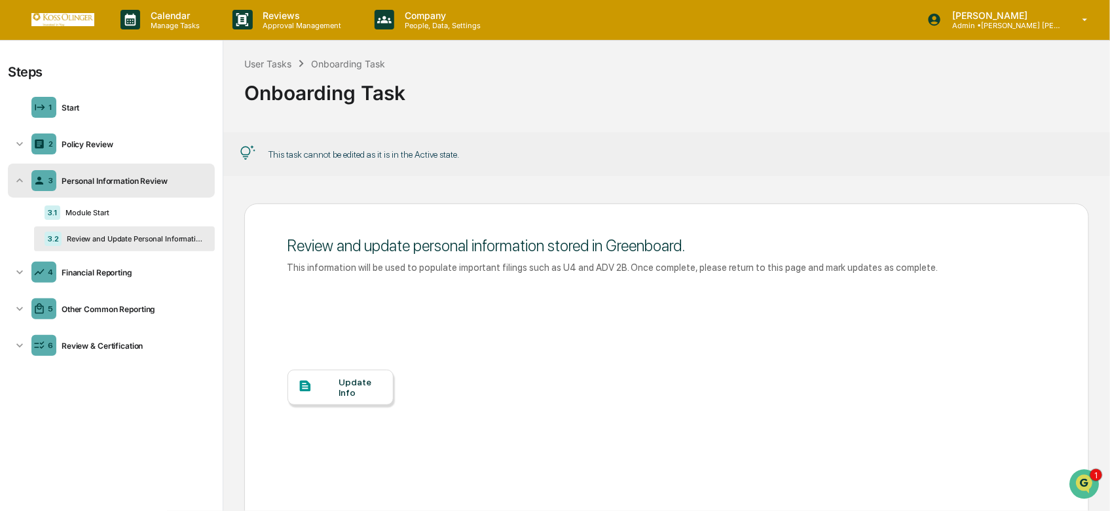
click at [352, 388] on div "Update Info" at bounding box center [360, 387] width 44 height 21
click at [126, 272] on div "Financial Reporting" at bounding box center [132, 273] width 153 height 10
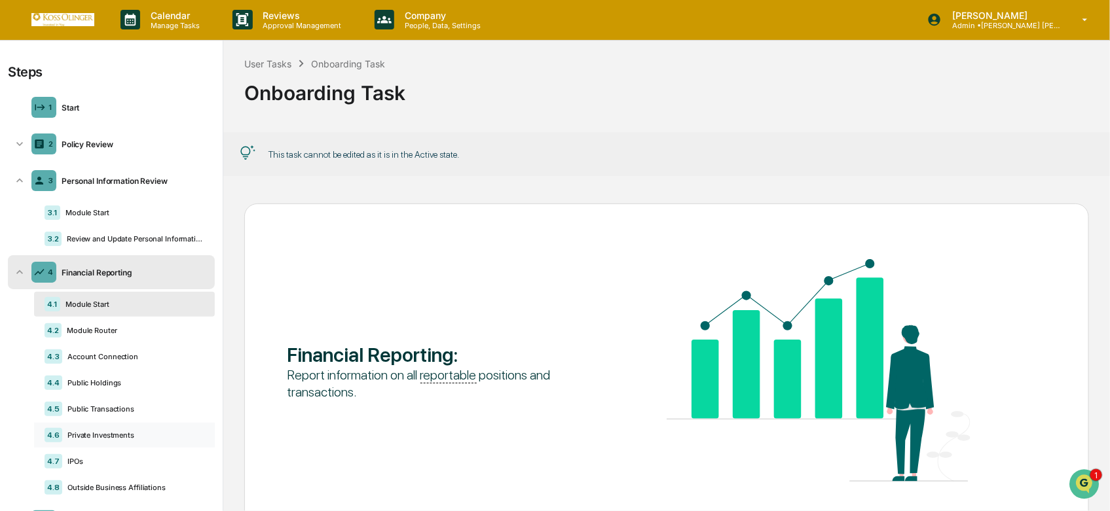
scroll to position [88, 0]
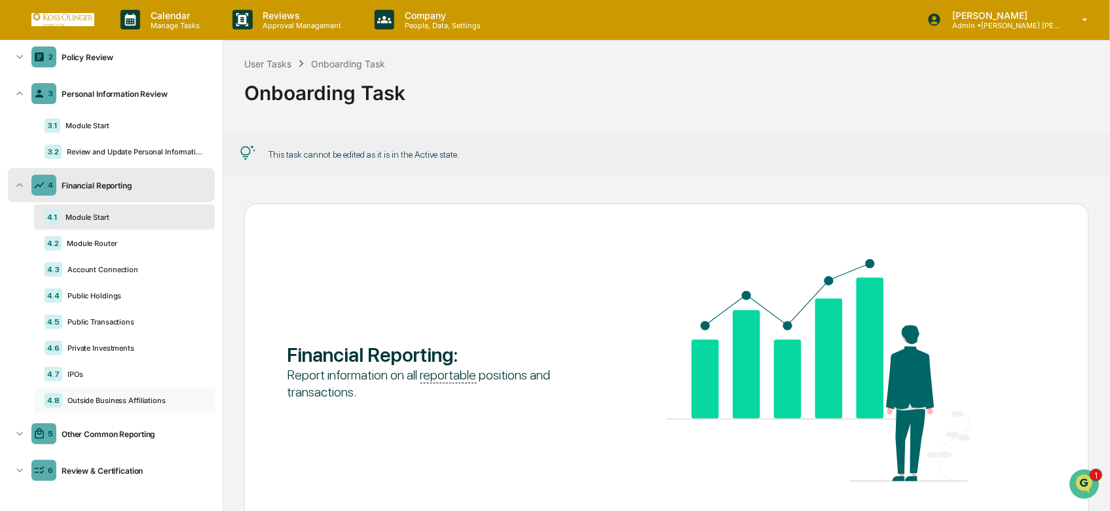
click at [110, 393] on div "4.8 Outside Business Affiliations" at bounding box center [124, 400] width 181 height 25
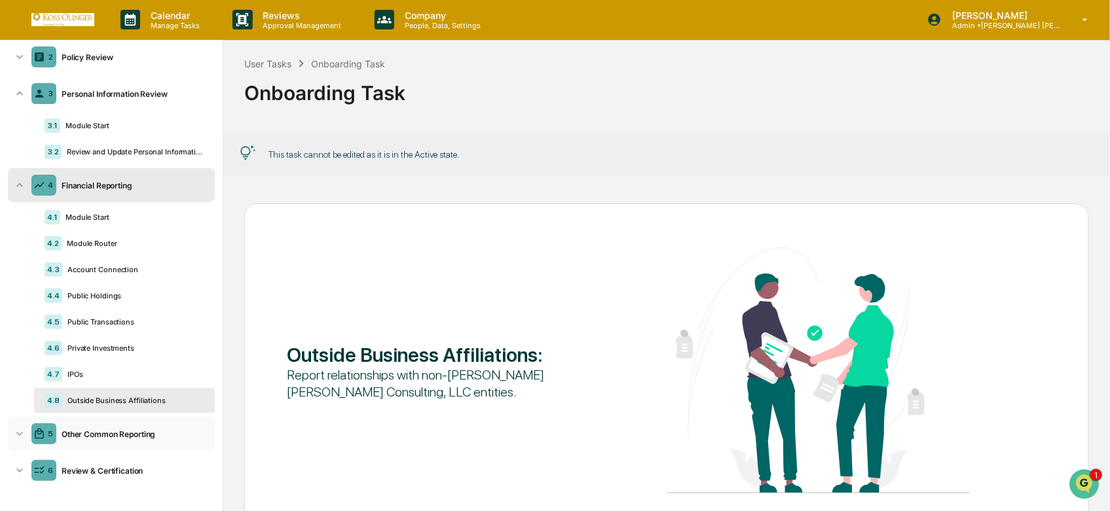
click at [101, 421] on div "5 Other Common Reporting" at bounding box center [111, 434] width 207 height 34
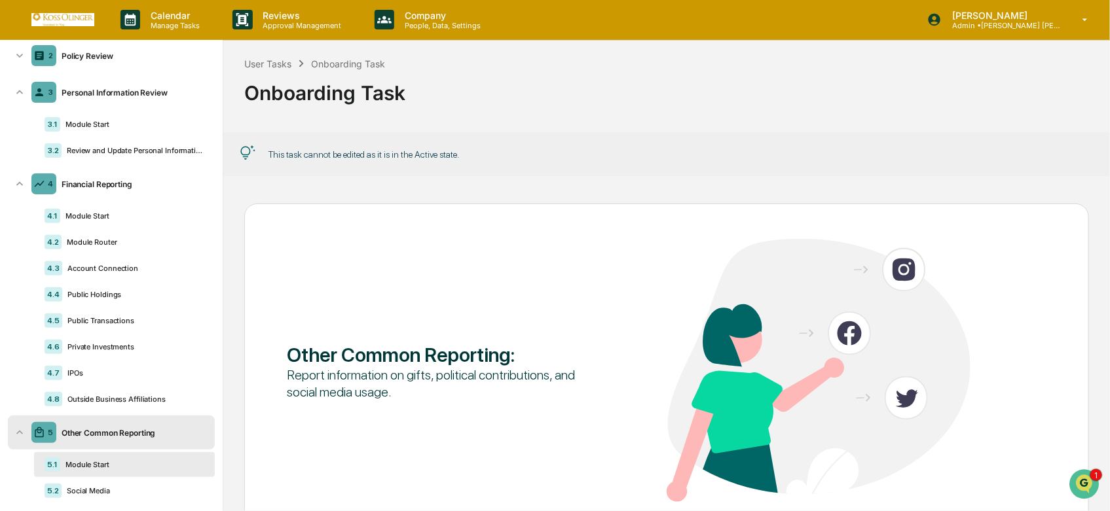
scroll to position [145, 0]
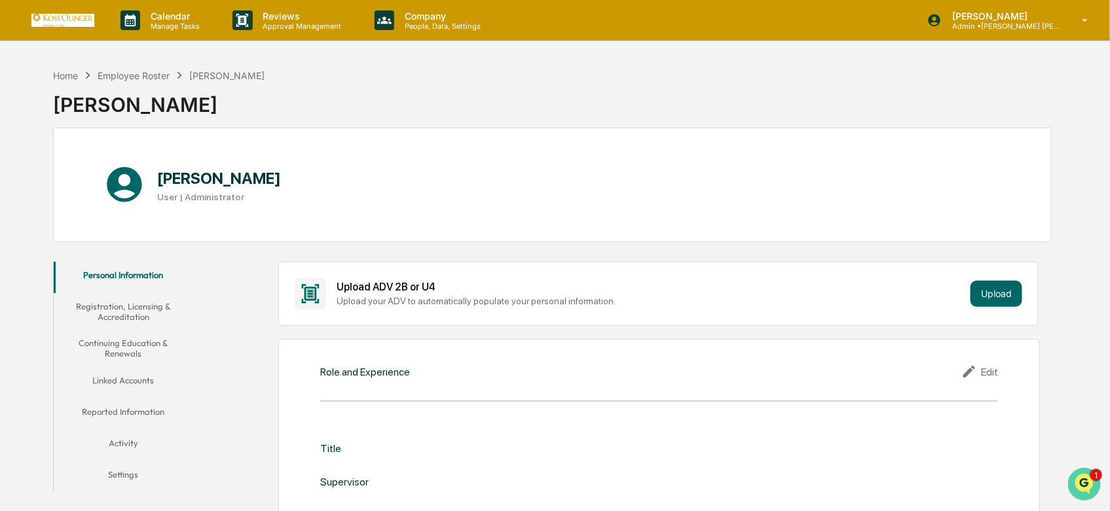
click at [1095, 493] on icon "Open customer support" at bounding box center [1083, 500] width 33 height 33
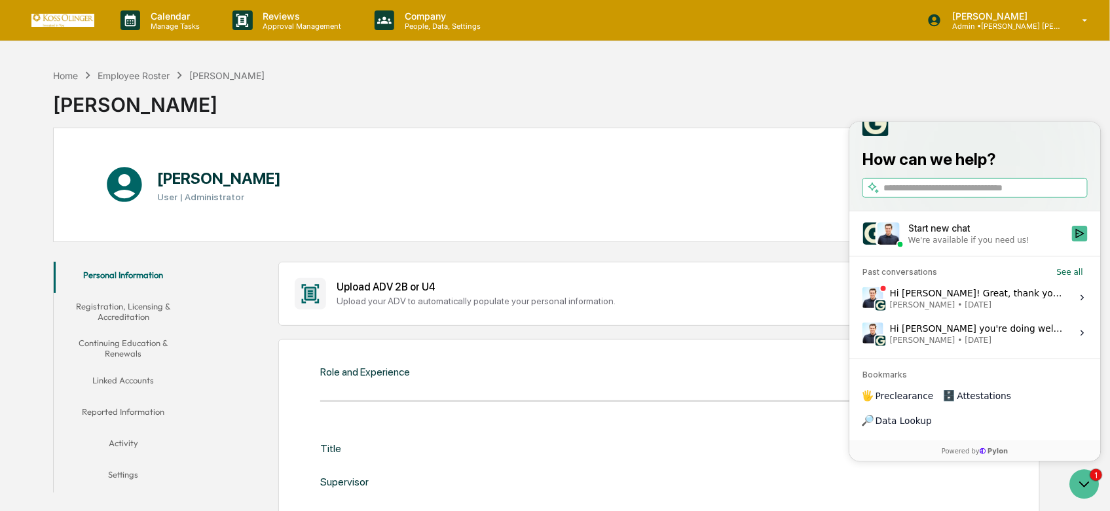
click at [971, 310] on span "[PERSON_NAME] • [DATE]" at bounding box center [976, 304] width 174 height 10
click at [862, 298] on button "View issue" at bounding box center [861, 297] width 1 height 1
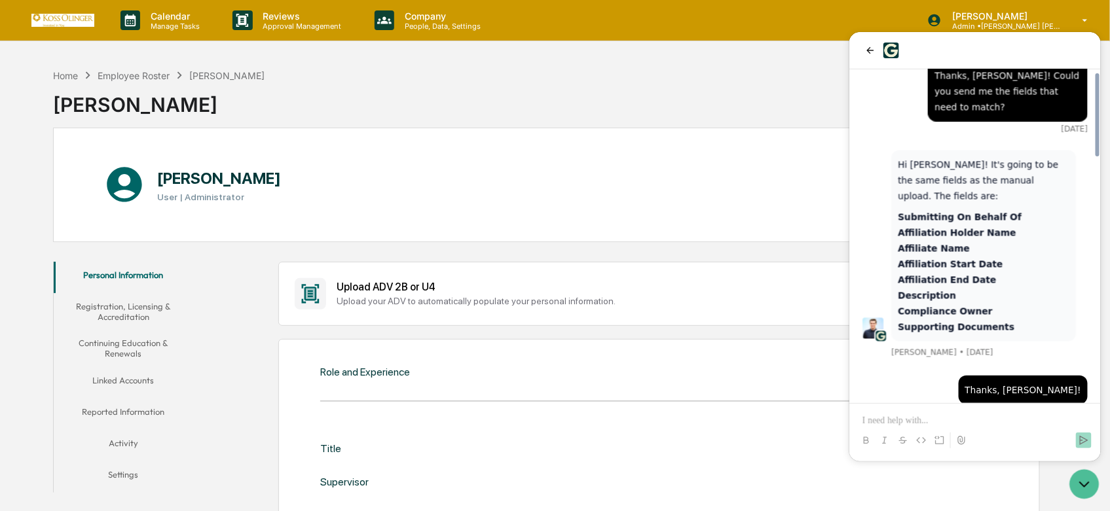
scroll to position [1118, 0]
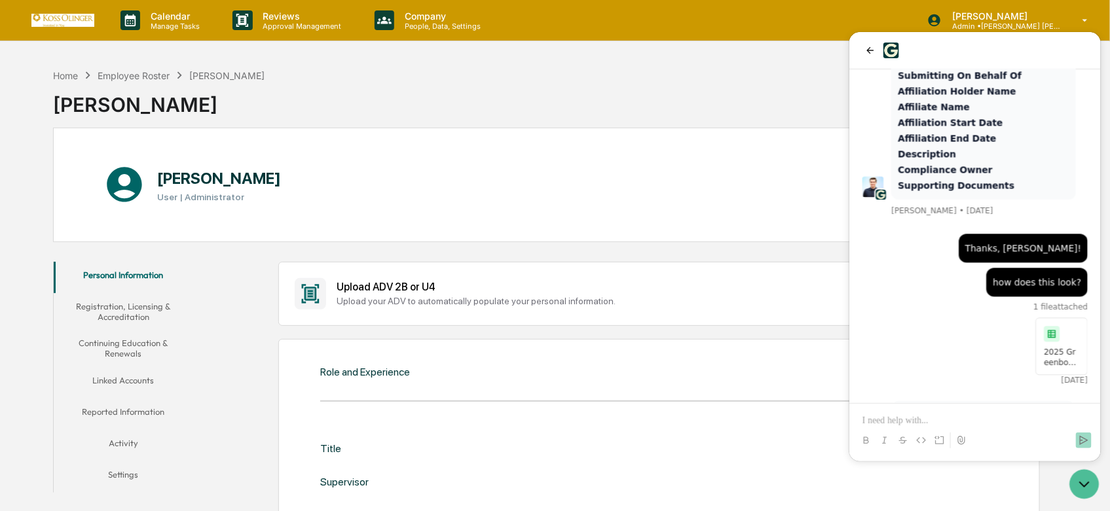
click at [774, 272] on div "Upload ADV 2B or U4 Upload your ADV to automatically populate your personal inf…" at bounding box center [658, 294] width 760 height 64
click at [443, 166] on div "[PERSON_NAME] User | Administrator" at bounding box center [552, 185] width 999 height 115
click at [1080, 487] on icon "Open customer support" at bounding box center [1083, 483] width 33 height 33
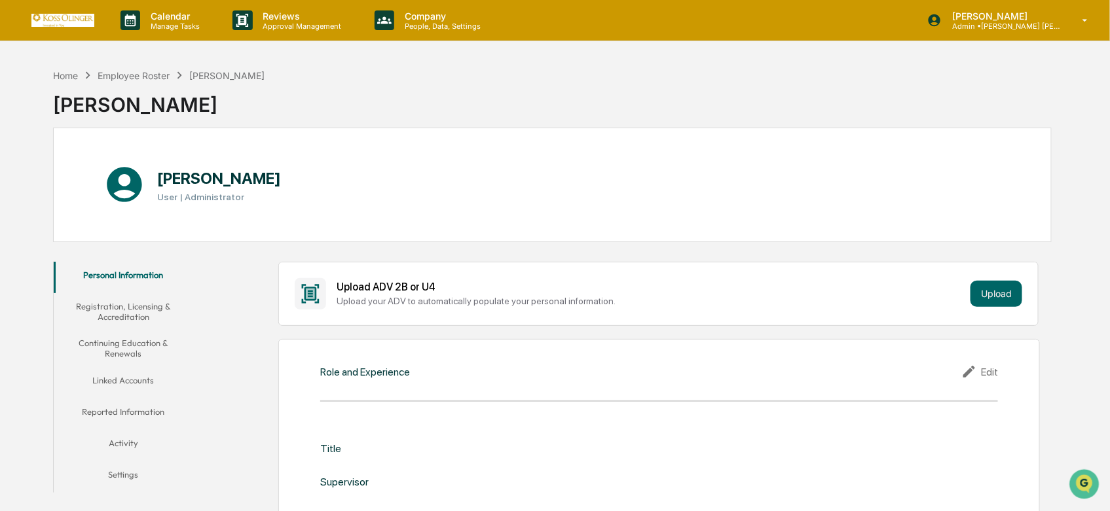
scroll to position [145, 0]
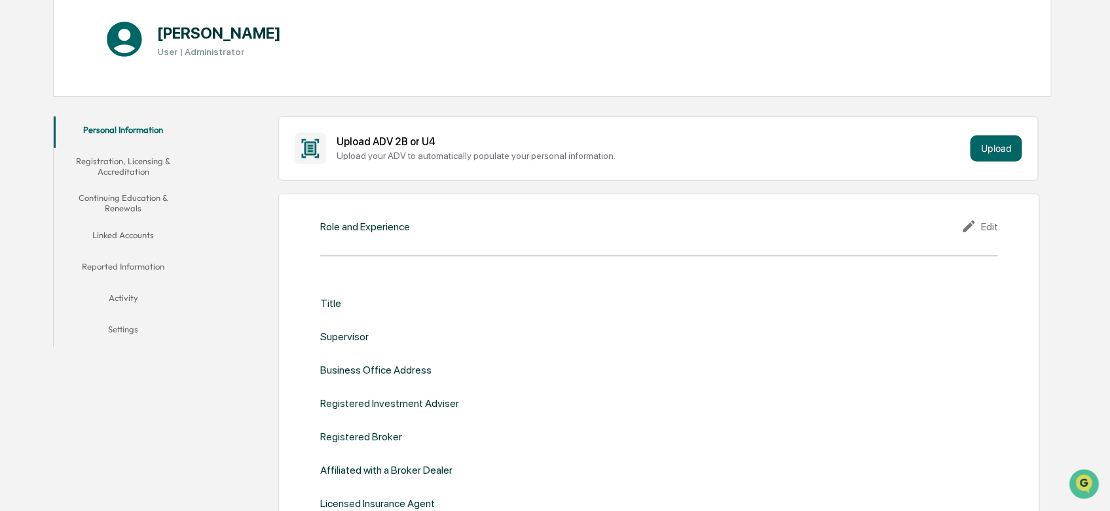
click at [133, 337] on button "Settings" at bounding box center [123, 331] width 139 height 31
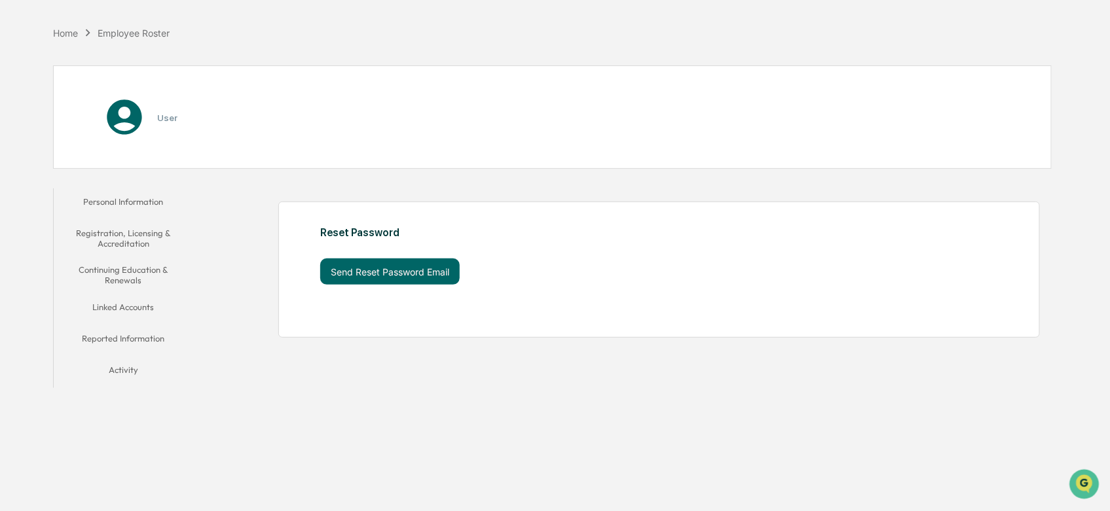
scroll to position [62, 0]
click at [133, 337] on button "Reported Information" at bounding box center [123, 340] width 139 height 31
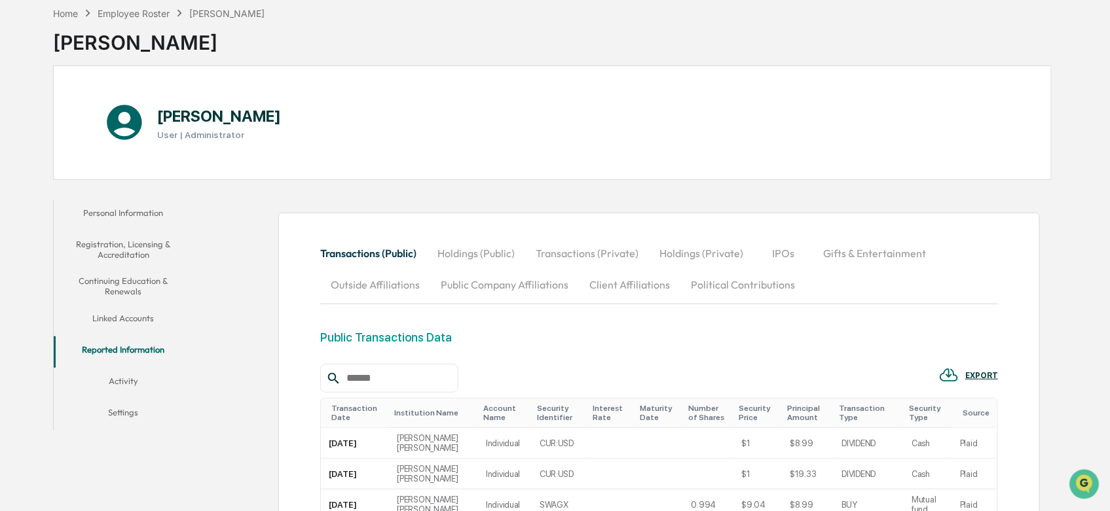
click at [361, 293] on button "Outside Affiliations" at bounding box center [375, 284] width 110 height 31
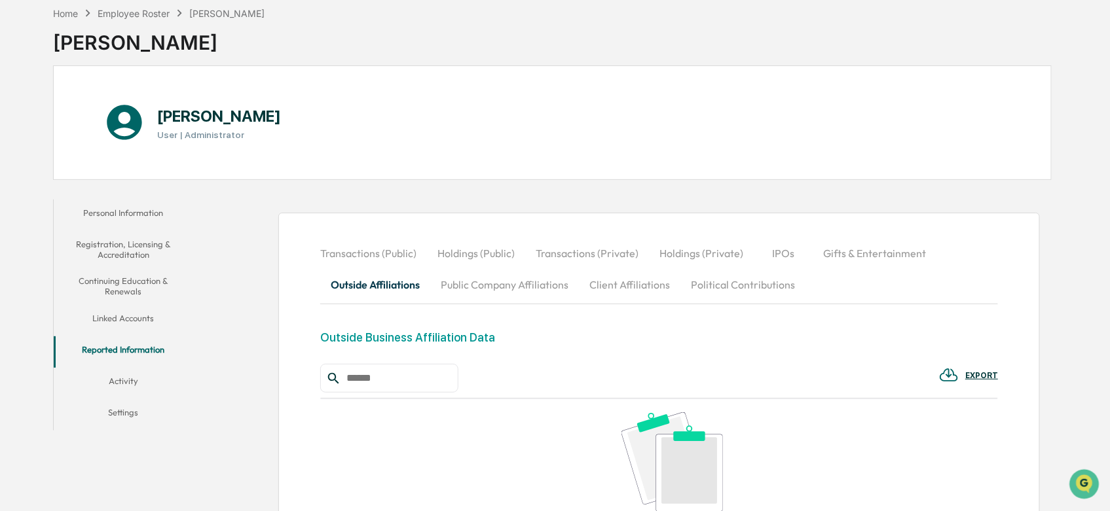
scroll to position [261, 0]
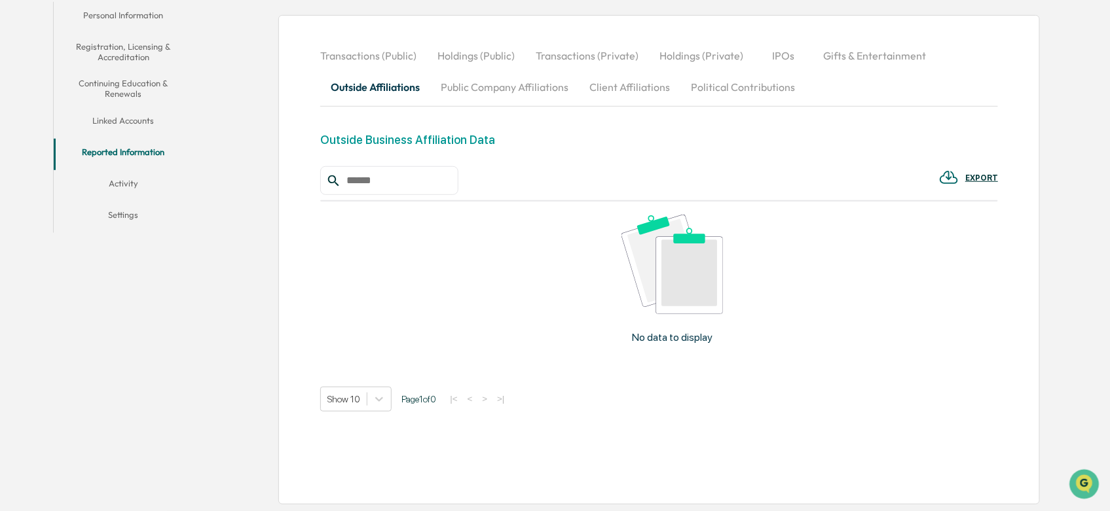
click at [695, 215] on img at bounding box center [671, 264] width 101 height 99
click at [586, 244] on div "No data to display" at bounding box center [672, 284] width 704 height 165
click at [420, 141] on div "Outside Business Affiliation Data" at bounding box center [407, 140] width 175 height 14
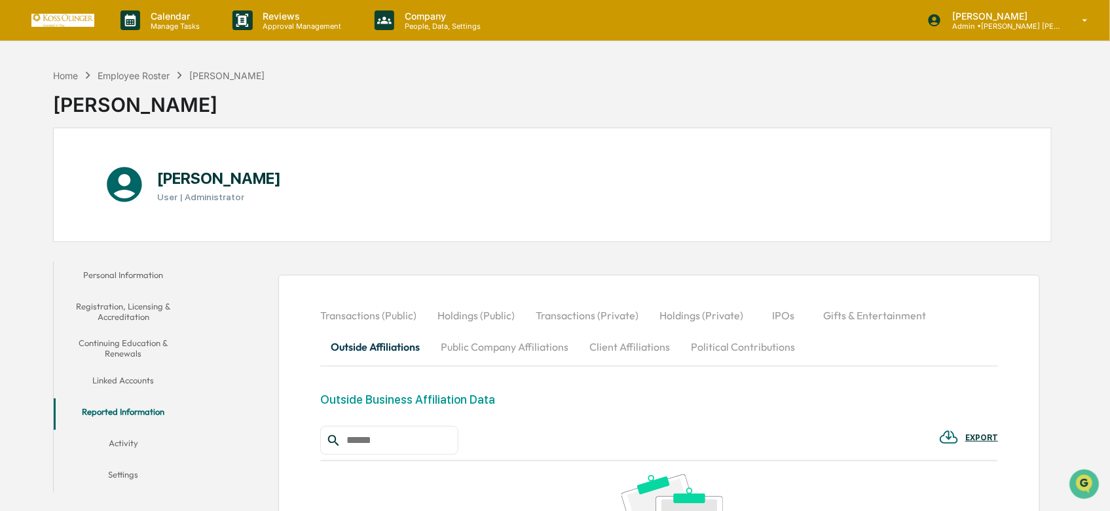
click at [120, 456] on button "Activity" at bounding box center [123, 445] width 139 height 31
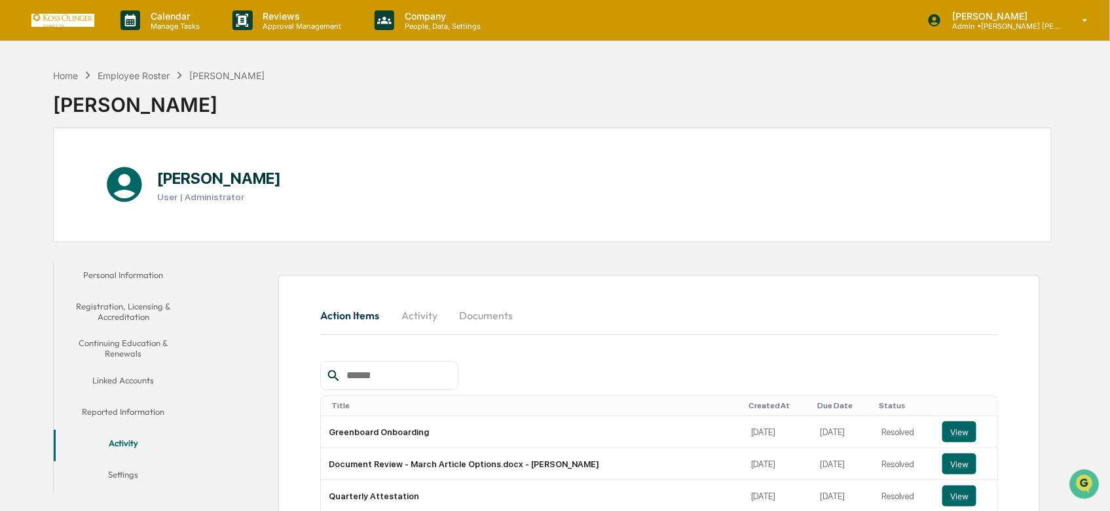
click at [155, 293] on button "Registration, Licensing & Accreditation" at bounding box center [123, 311] width 139 height 37
